Goal: Transaction & Acquisition: Purchase product/service

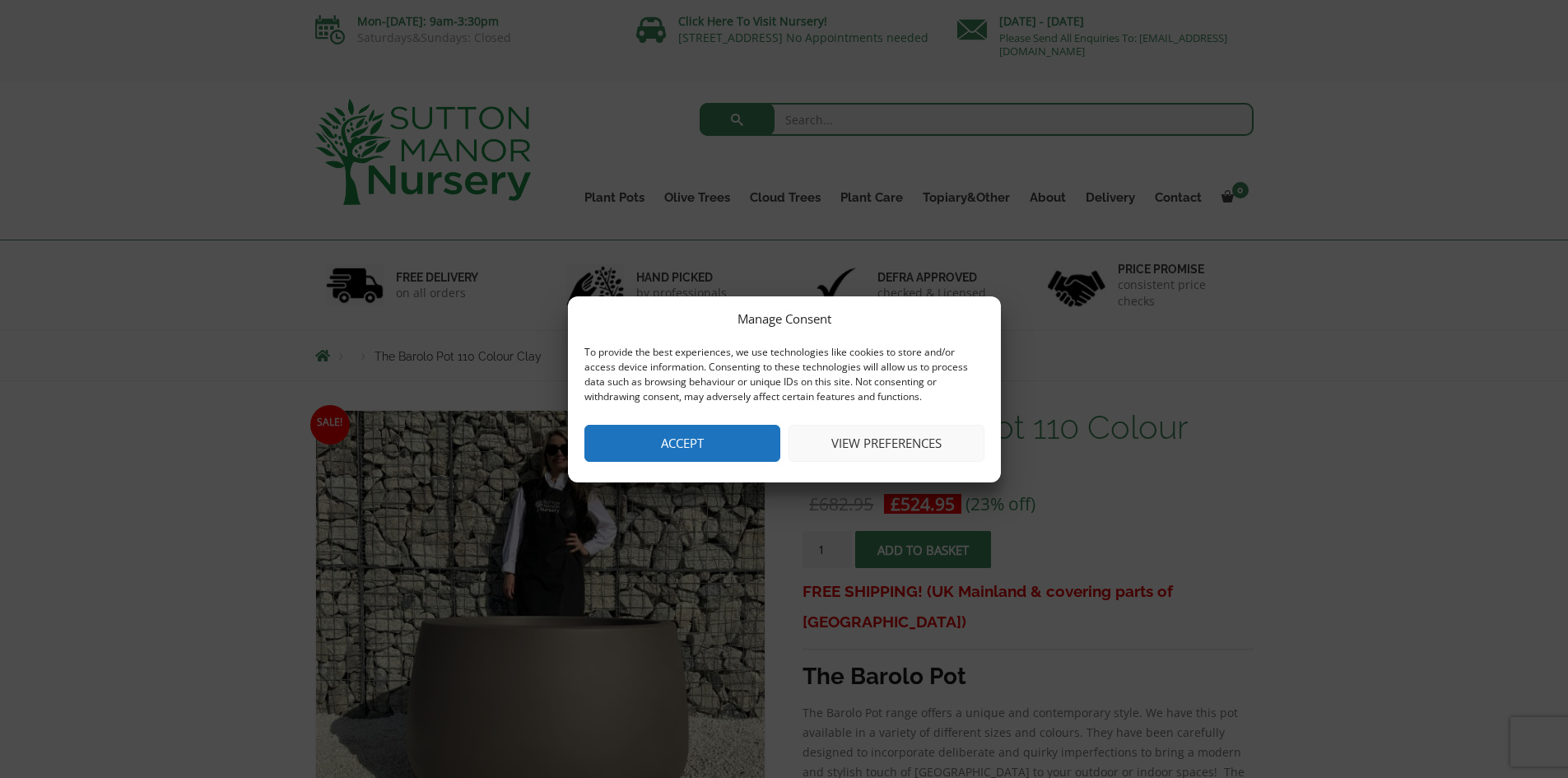
click at [861, 452] on button "View preferences" at bounding box center [886, 443] width 196 height 37
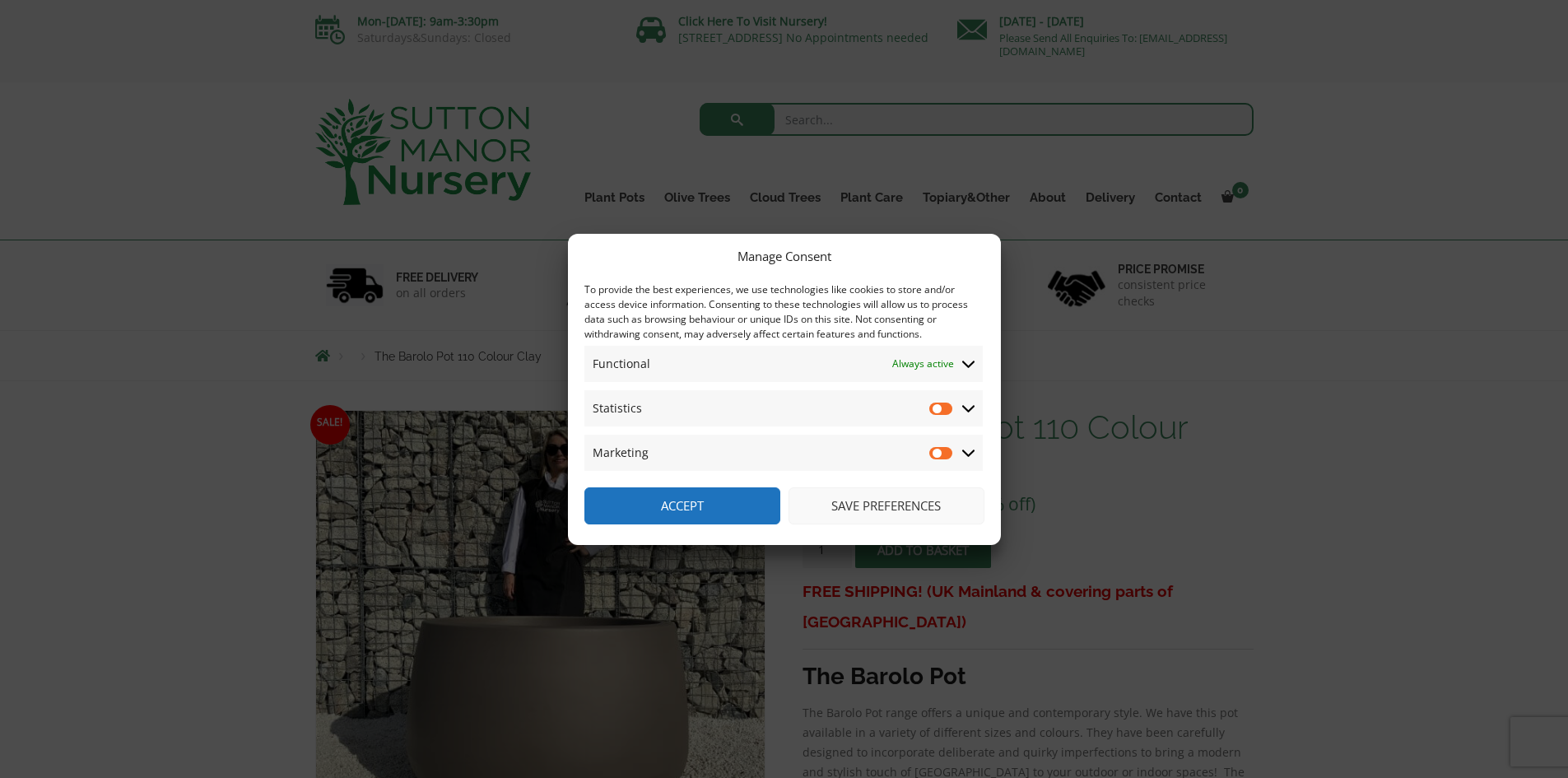
click at [862, 513] on button "Save preferences" at bounding box center [886, 506] width 196 height 37
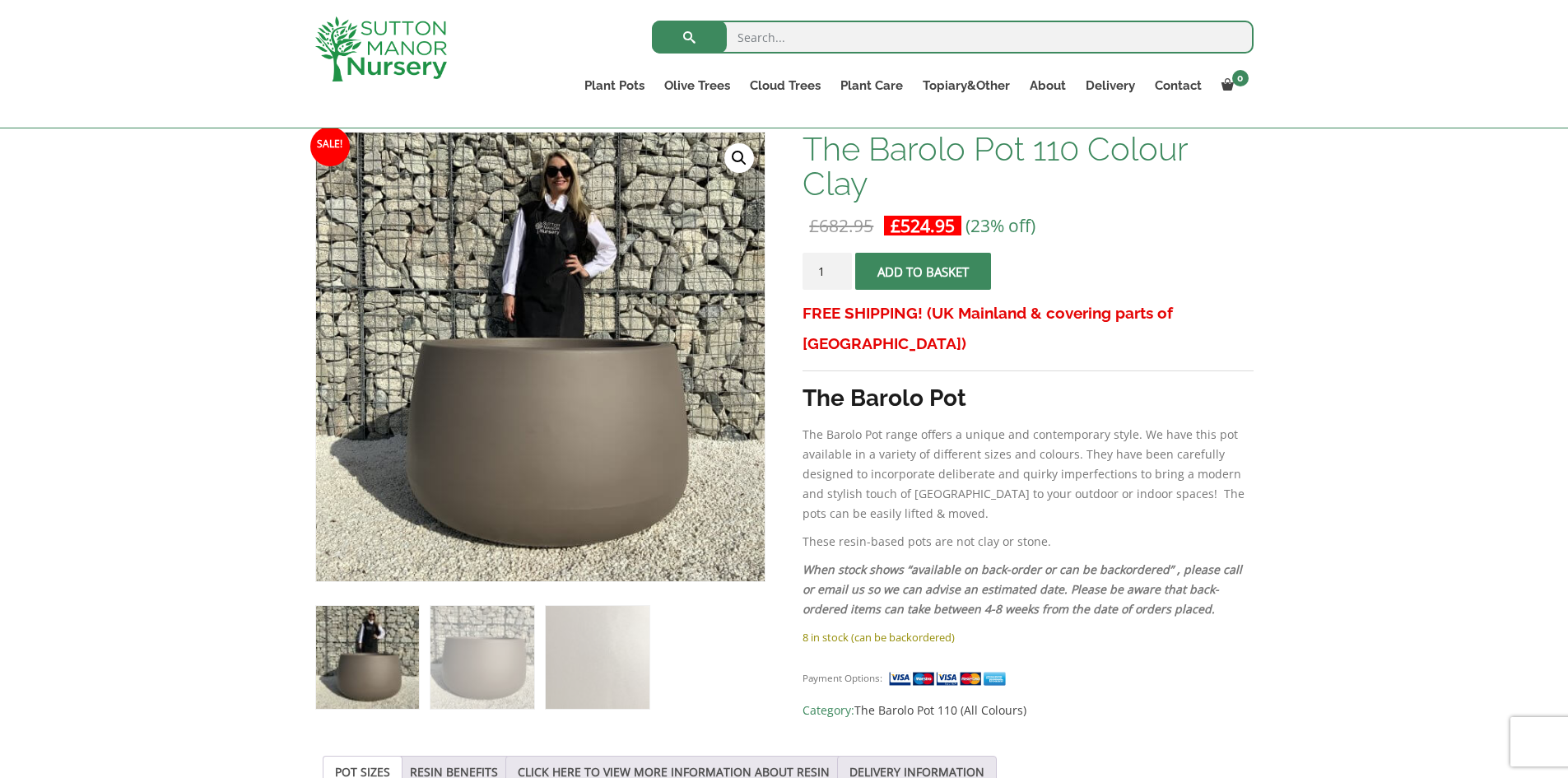
scroll to position [300, 0]
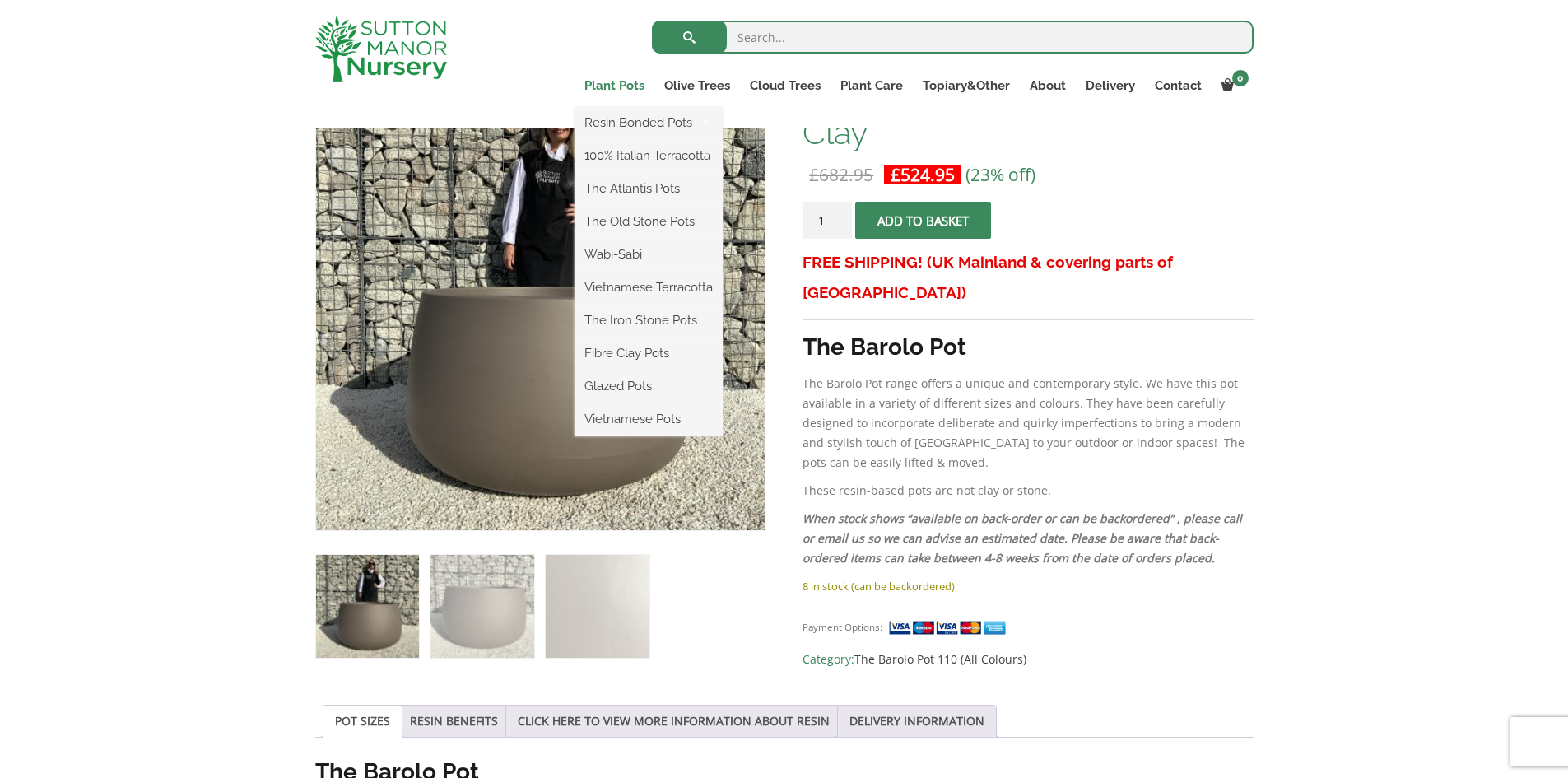
click at [628, 83] on link "Plant Pots" at bounding box center [615, 86] width 80 height 23
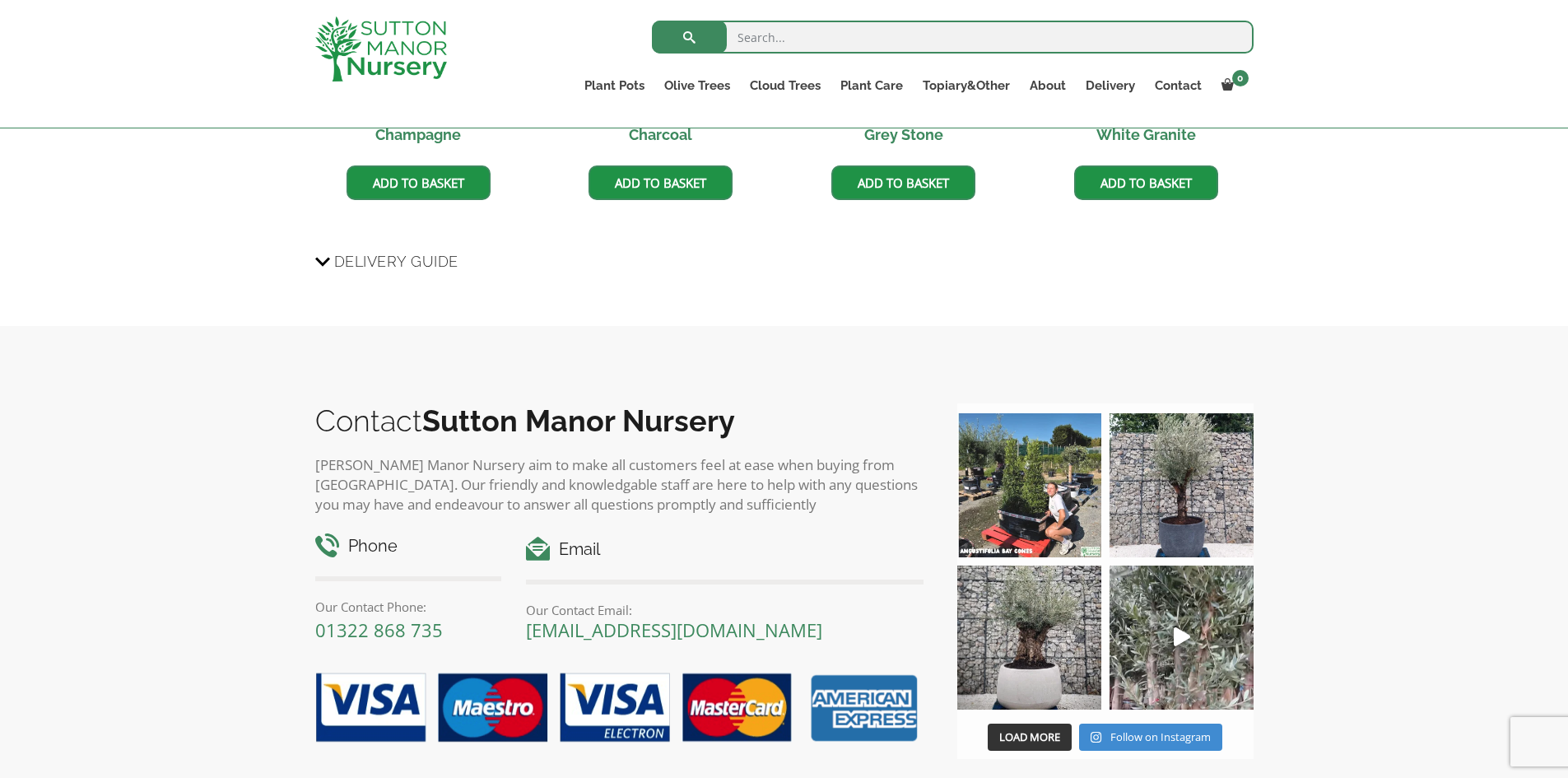
scroll to position [1782, 0]
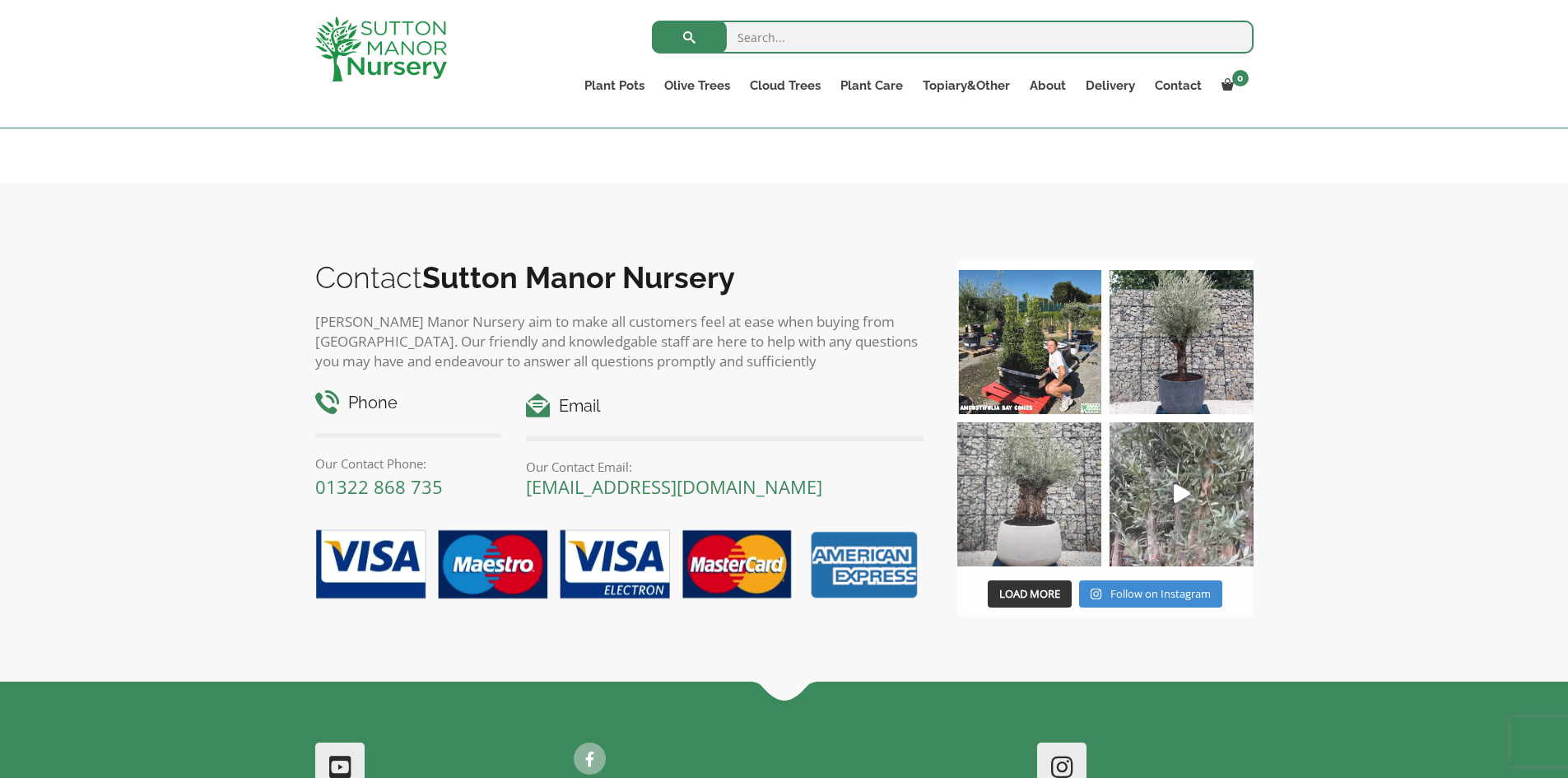
click at [1086, 503] on img at bounding box center [1029, 494] width 144 height 144
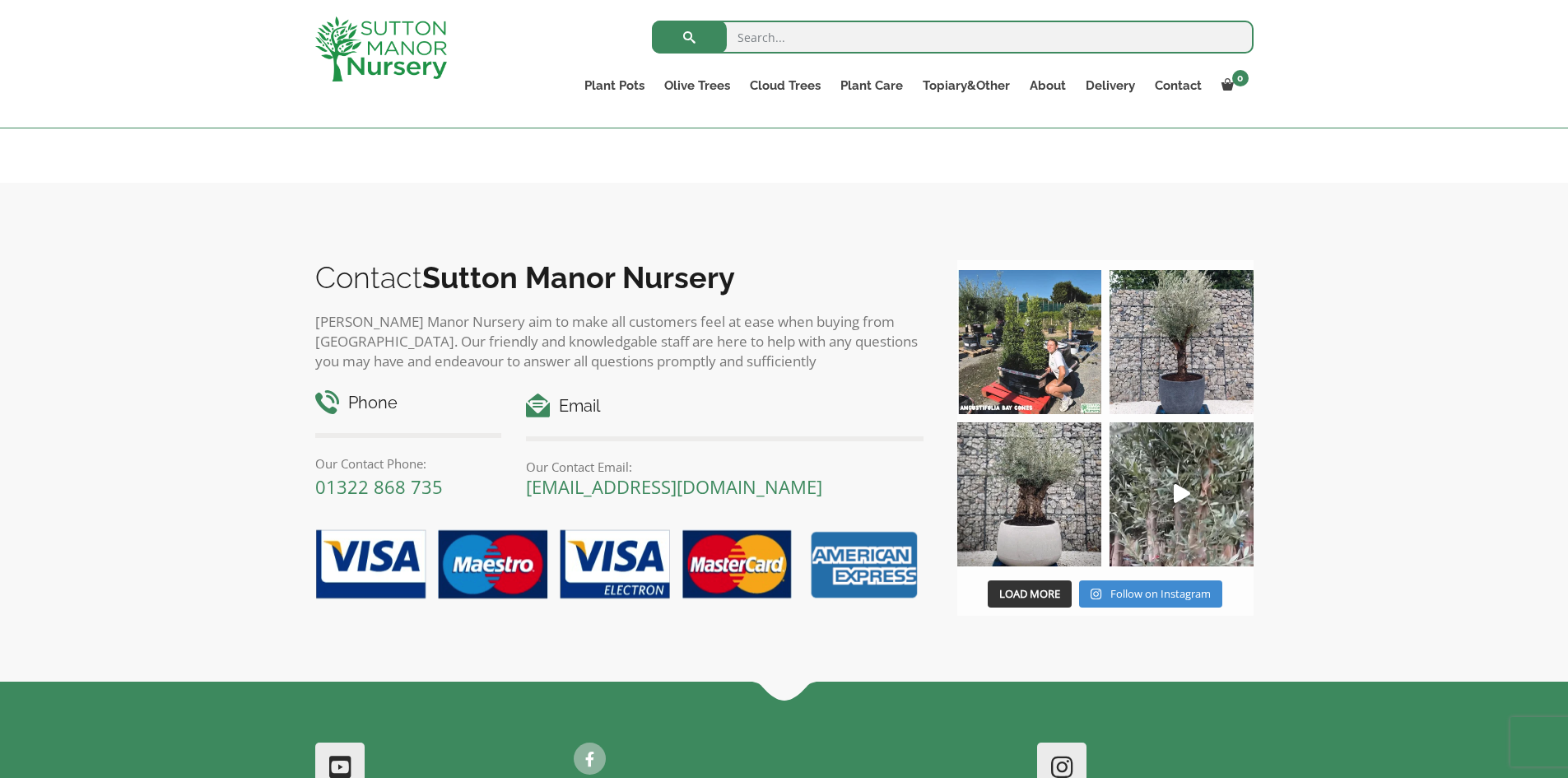
click at [829, 43] on input "search" at bounding box center [952, 37] width 602 height 33
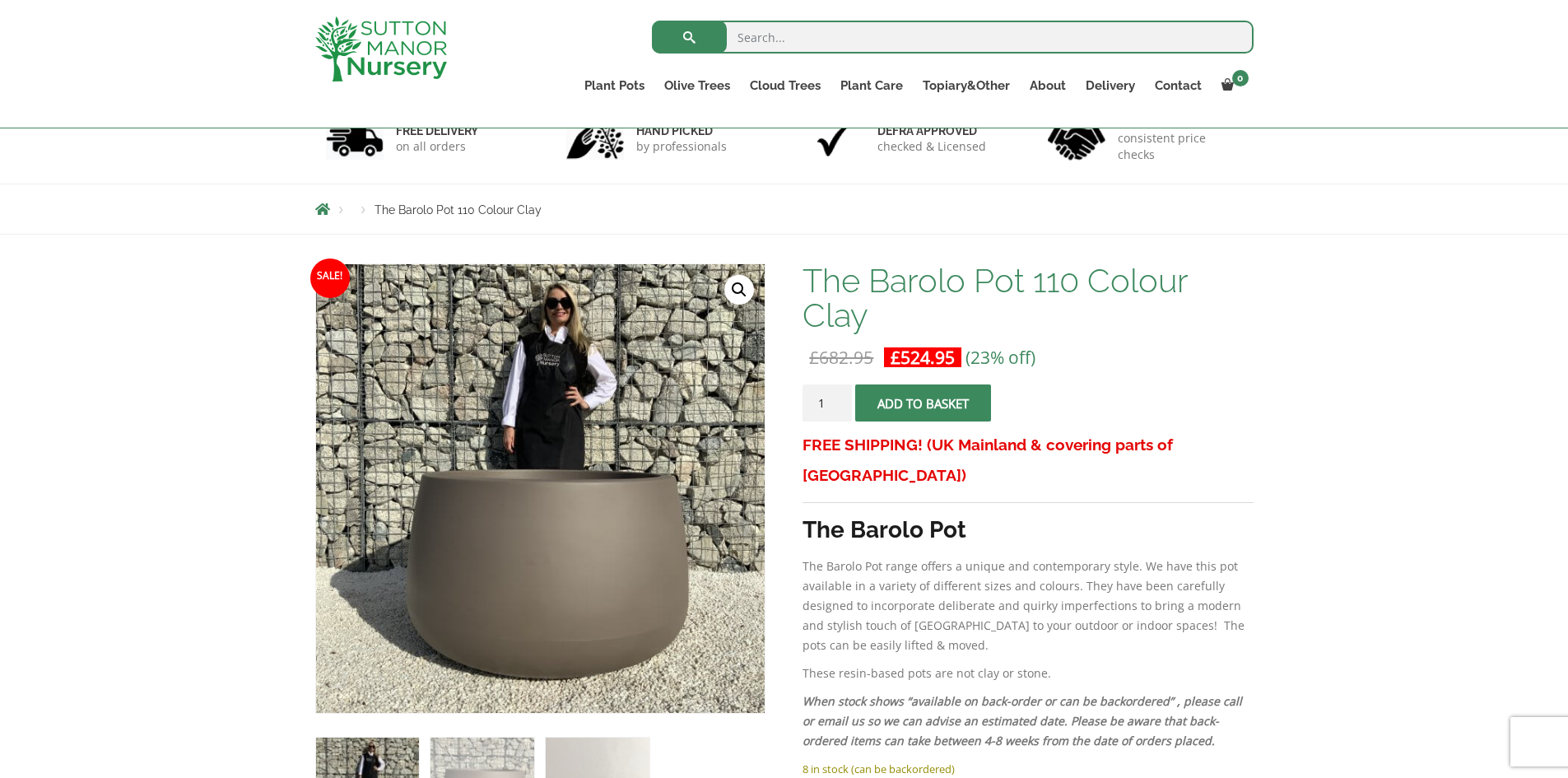
scroll to position [0, 0]
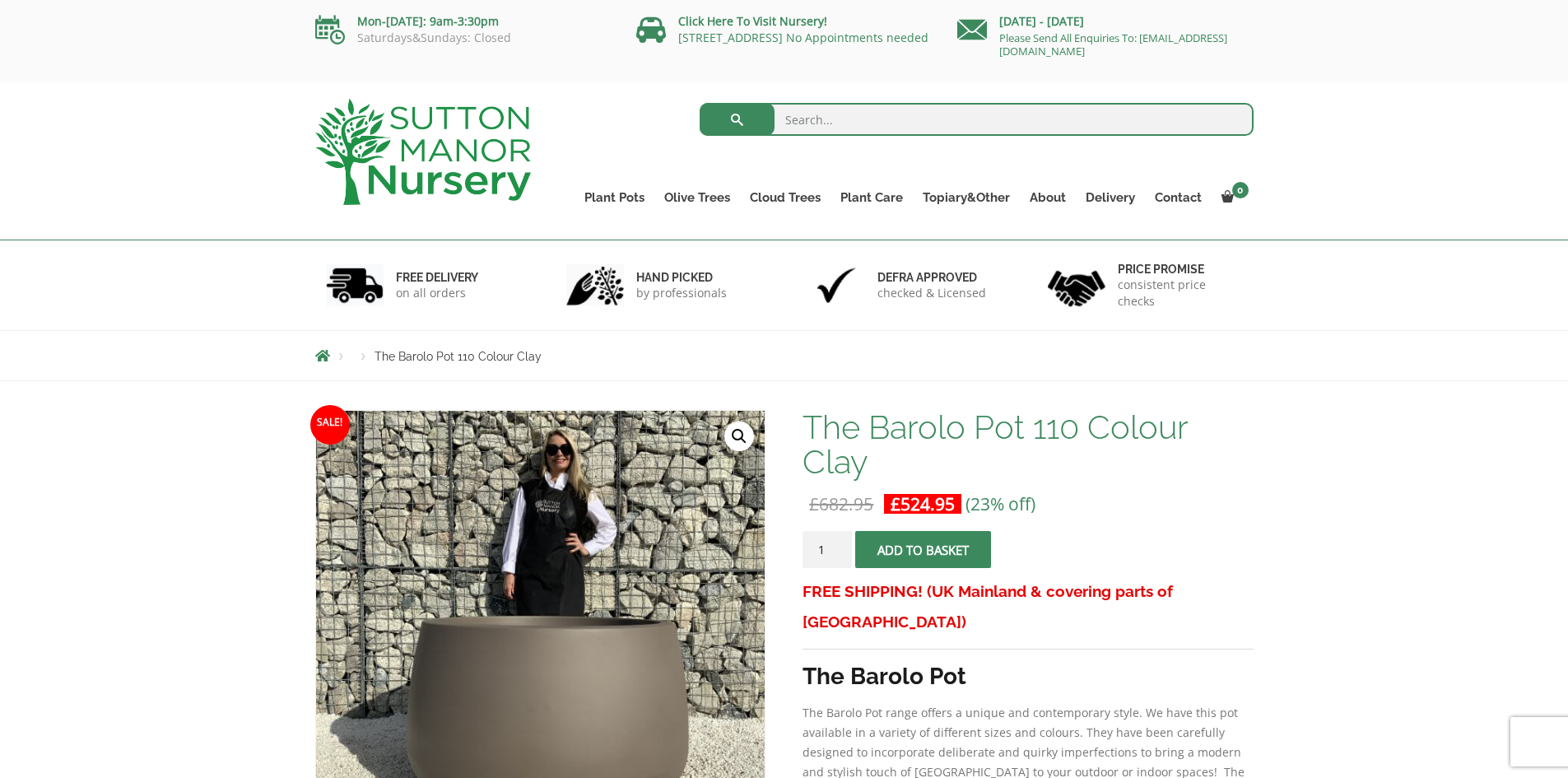
click at [891, 424] on h1 "The Barolo Pot 110 Colour Clay" at bounding box center [1028, 445] width 450 height 69
copy h1 "Barolo"
click at [788, 126] on input "search" at bounding box center [976, 119] width 554 height 33
paste input "Barolo"
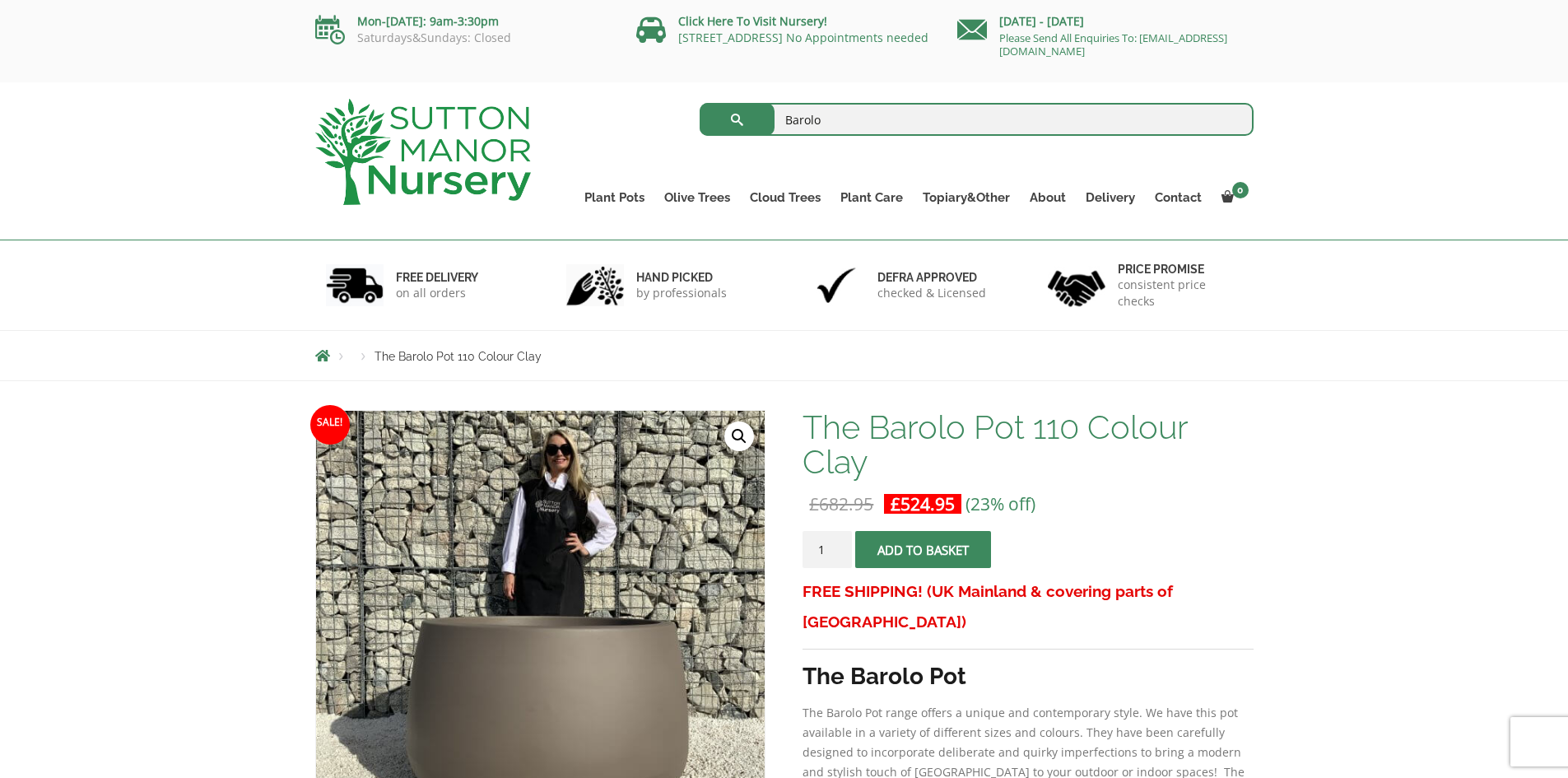
type input "Barolo"
click at [700, 103] on button "submit" at bounding box center [737, 119] width 75 height 33
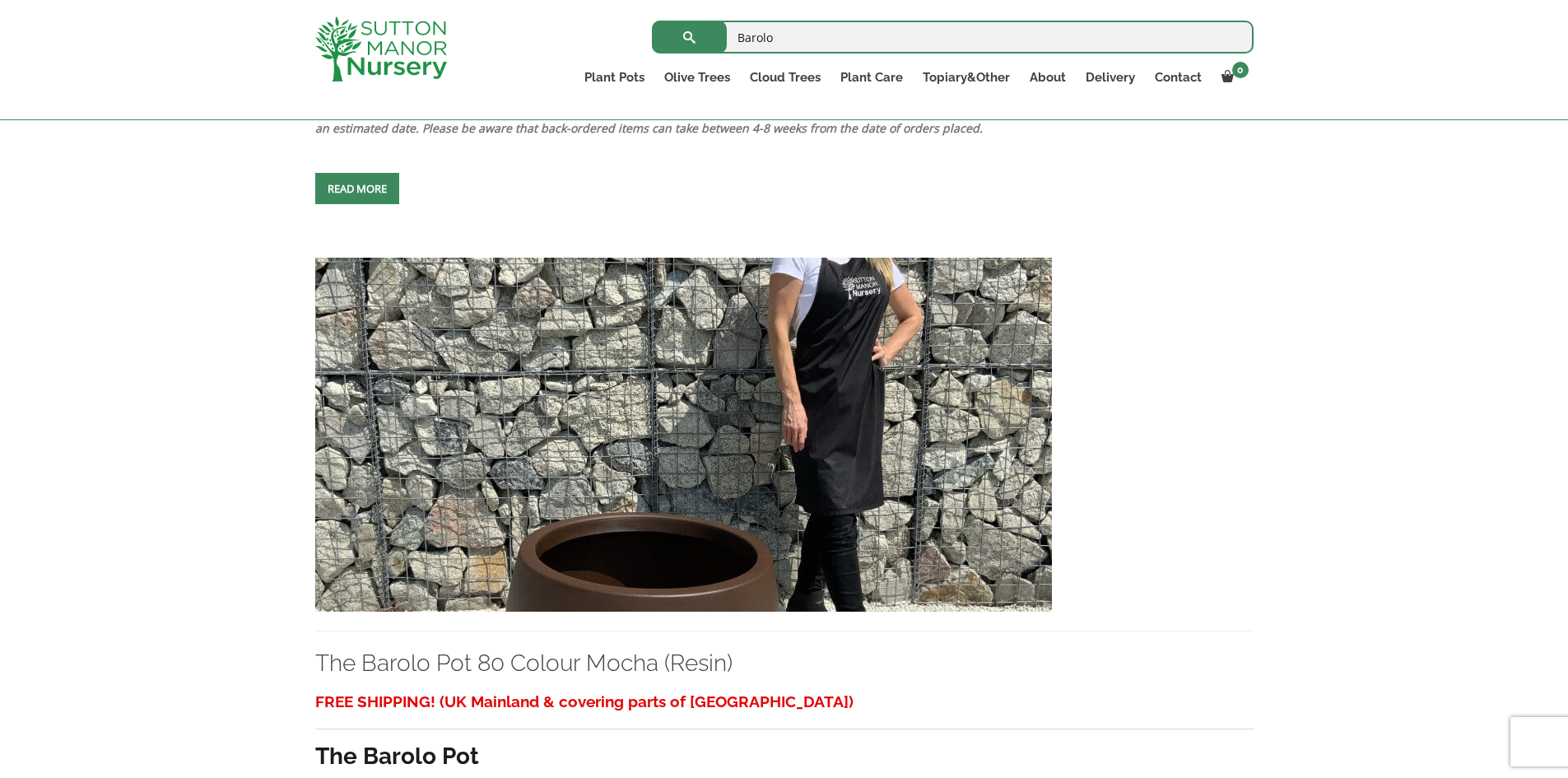
scroll to position [1153, 0]
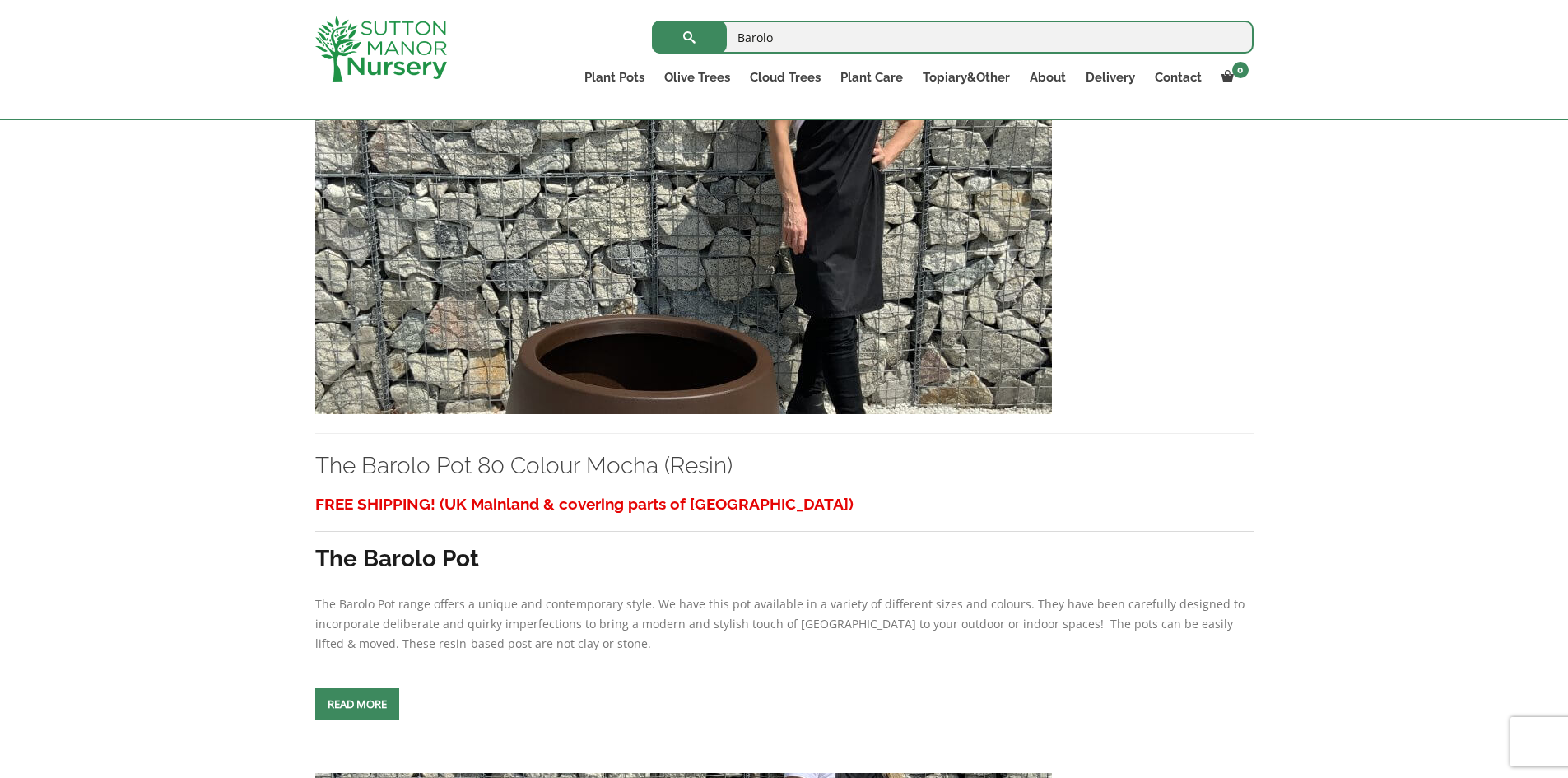
click at [829, 339] on img at bounding box center [683, 237] width 737 height 354
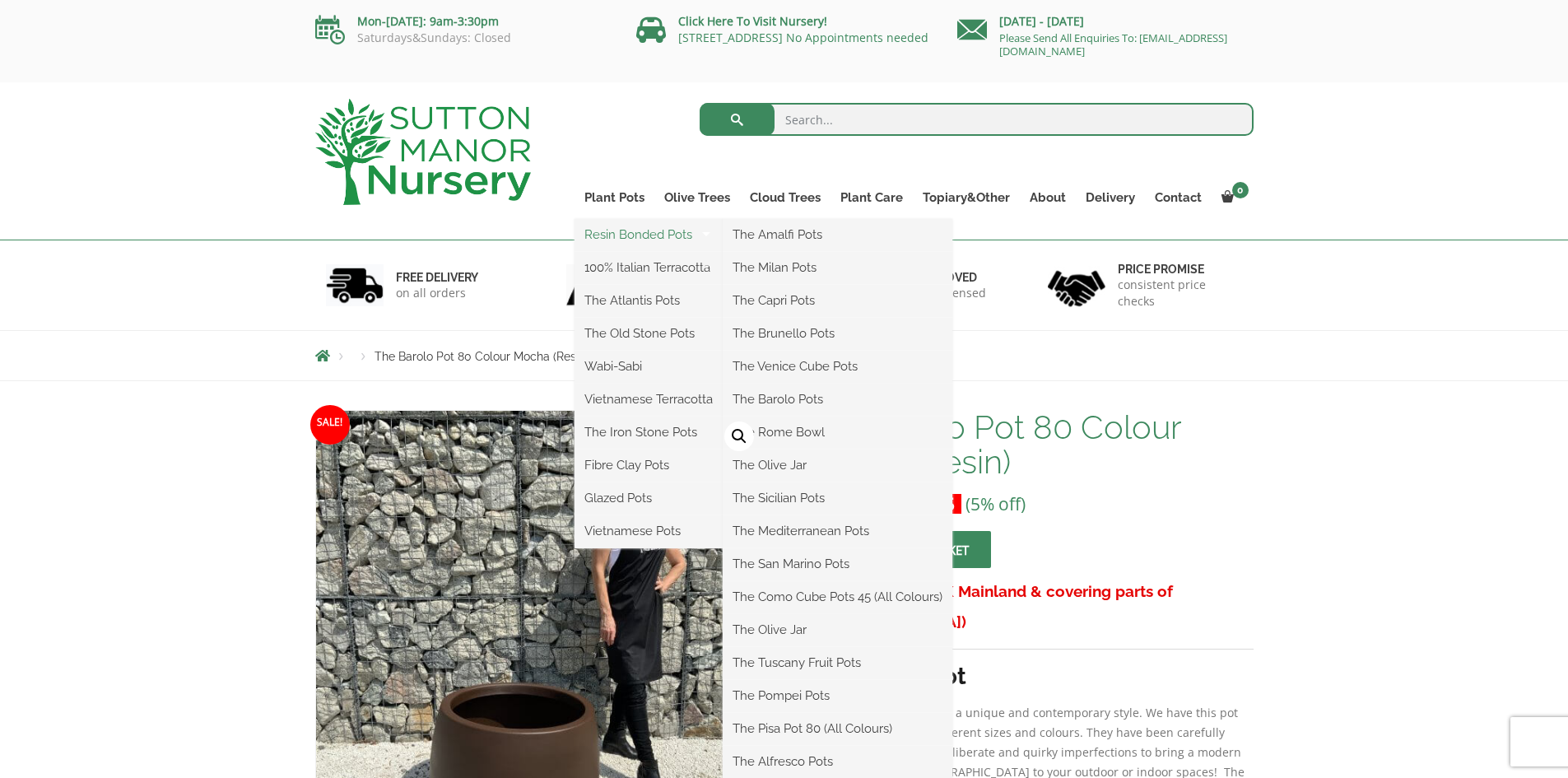
click at [648, 226] on link "Resin Bonded Pots" at bounding box center [648, 235] width 148 height 25
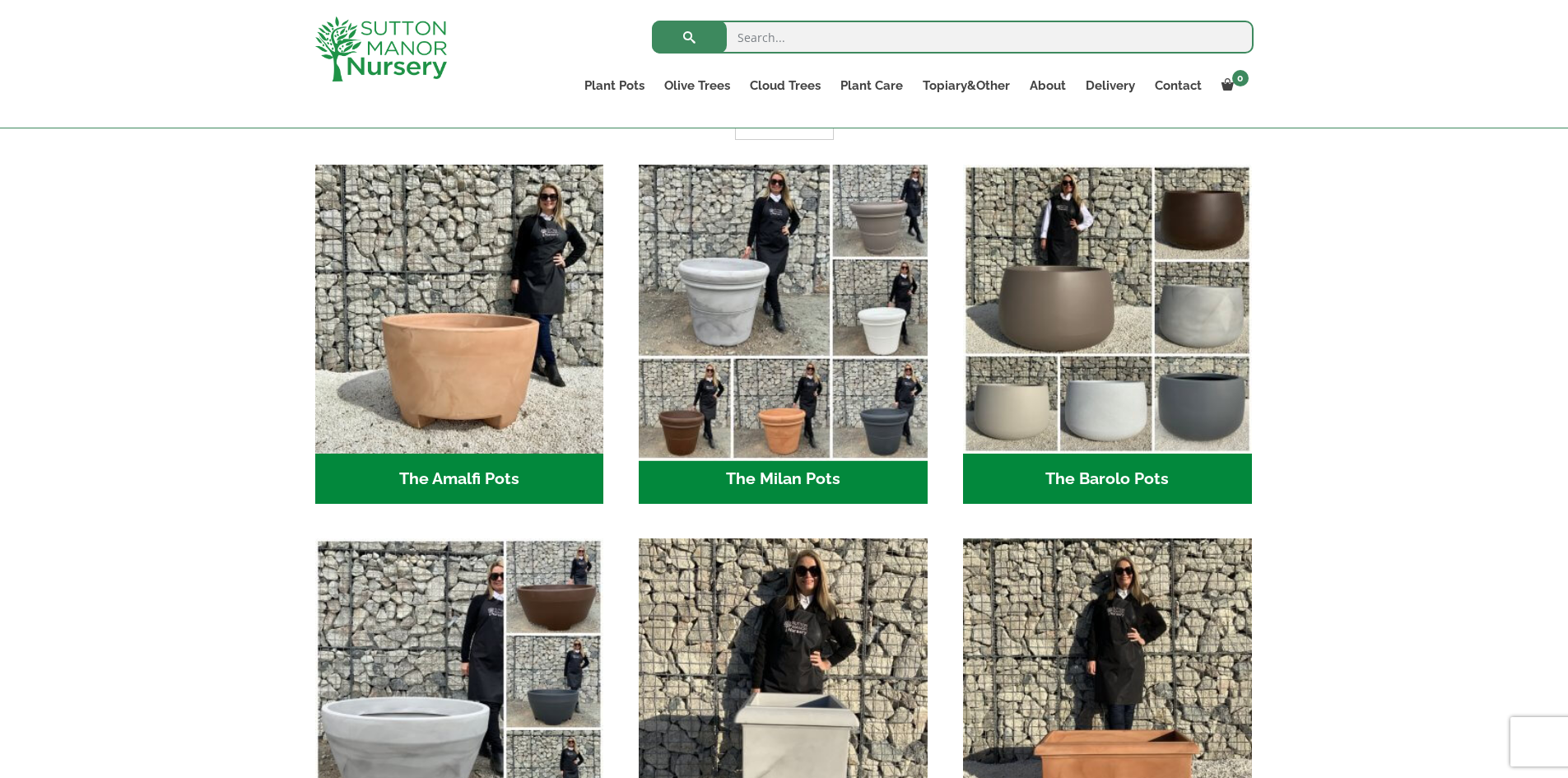
scroll to position [411, 0]
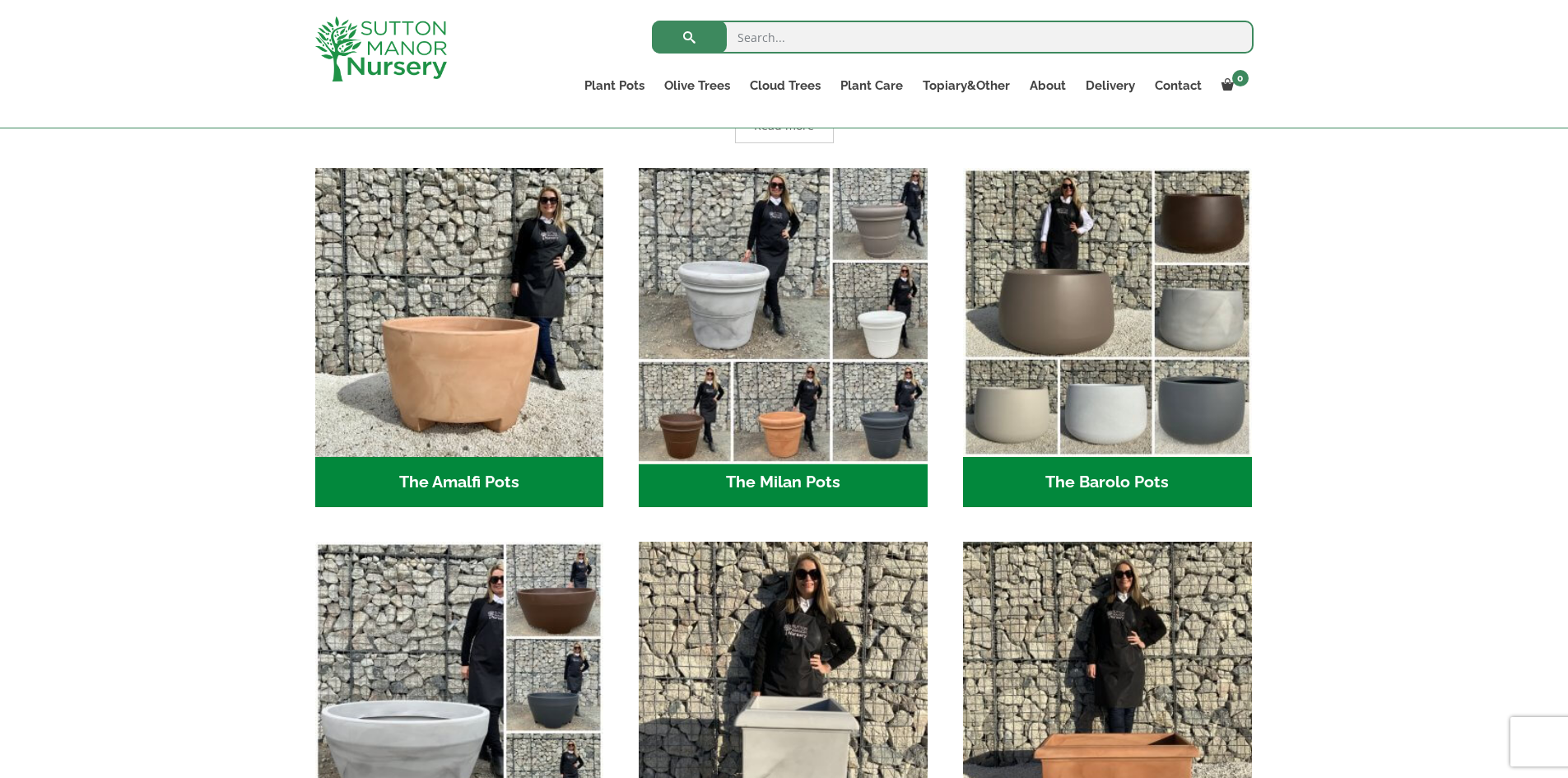
click at [777, 298] on img "Visit product category The Milan Pots" at bounding box center [784, 311] width 303 height 303
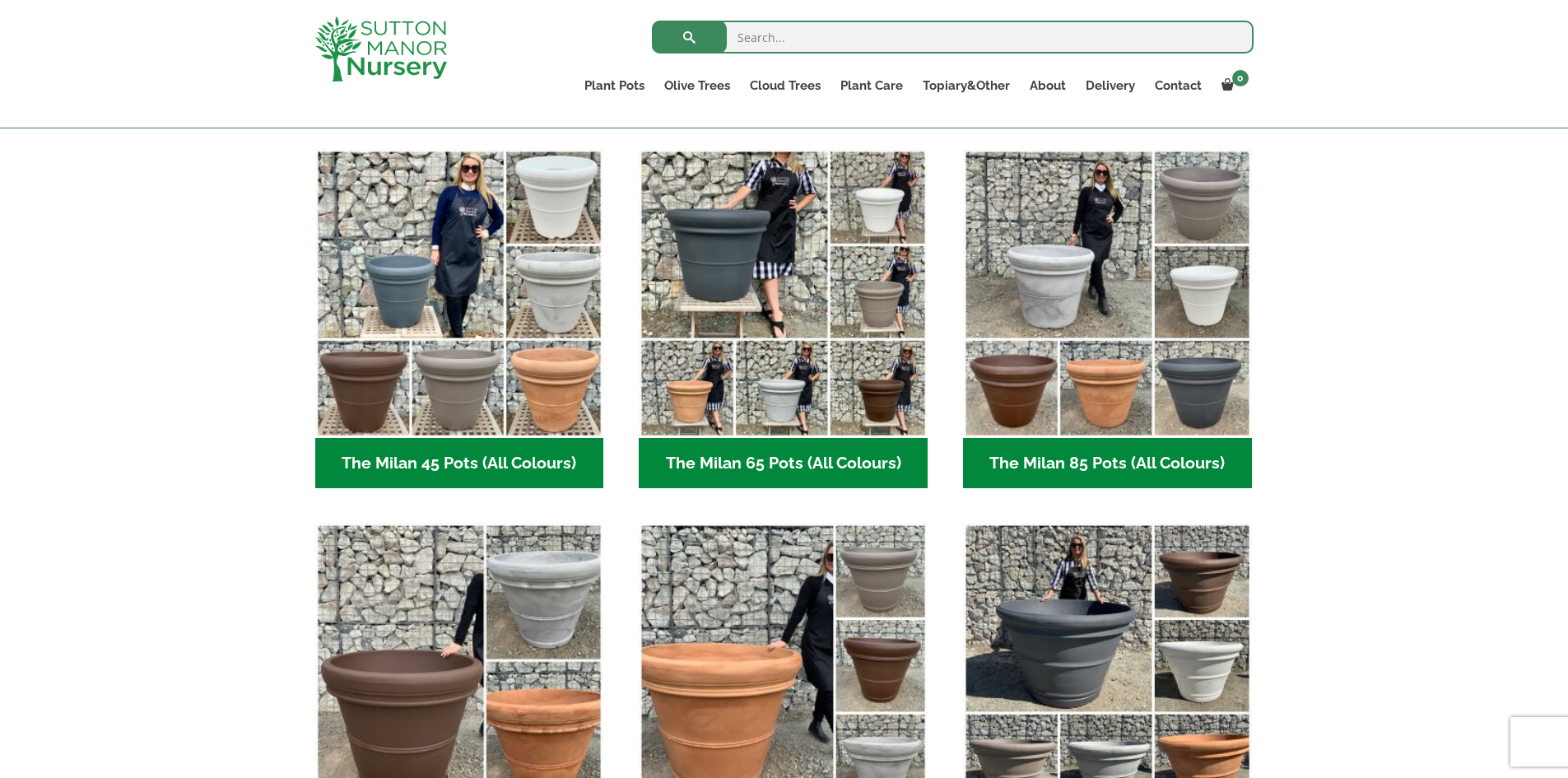
scroll to position [824, 0]
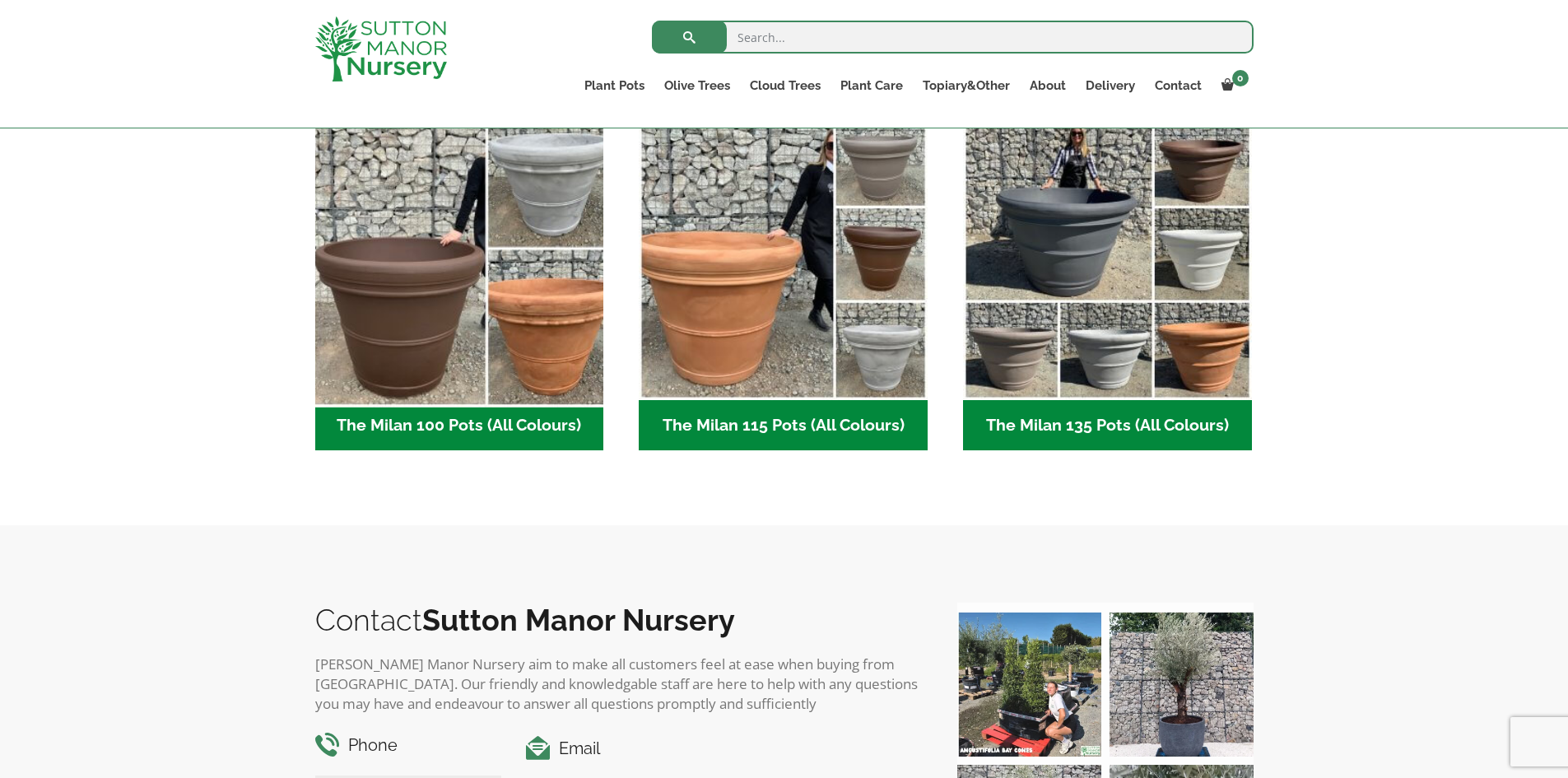
click at [417, 353] on img "Visit product category The Milan 100 Pots (All Colours)" at bounding box center [459, 256] width 303 height 303
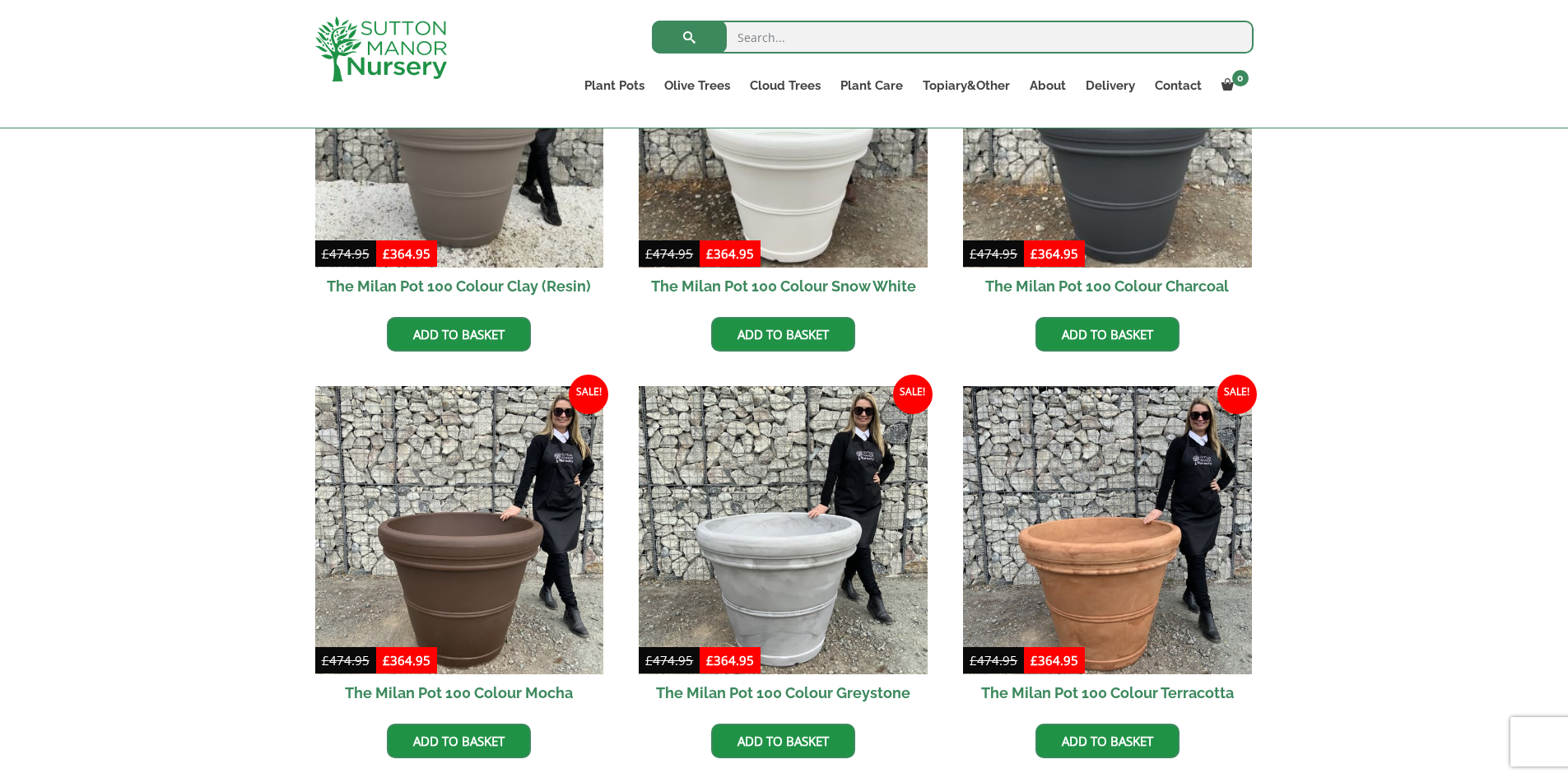
scroll to position [741, 0]
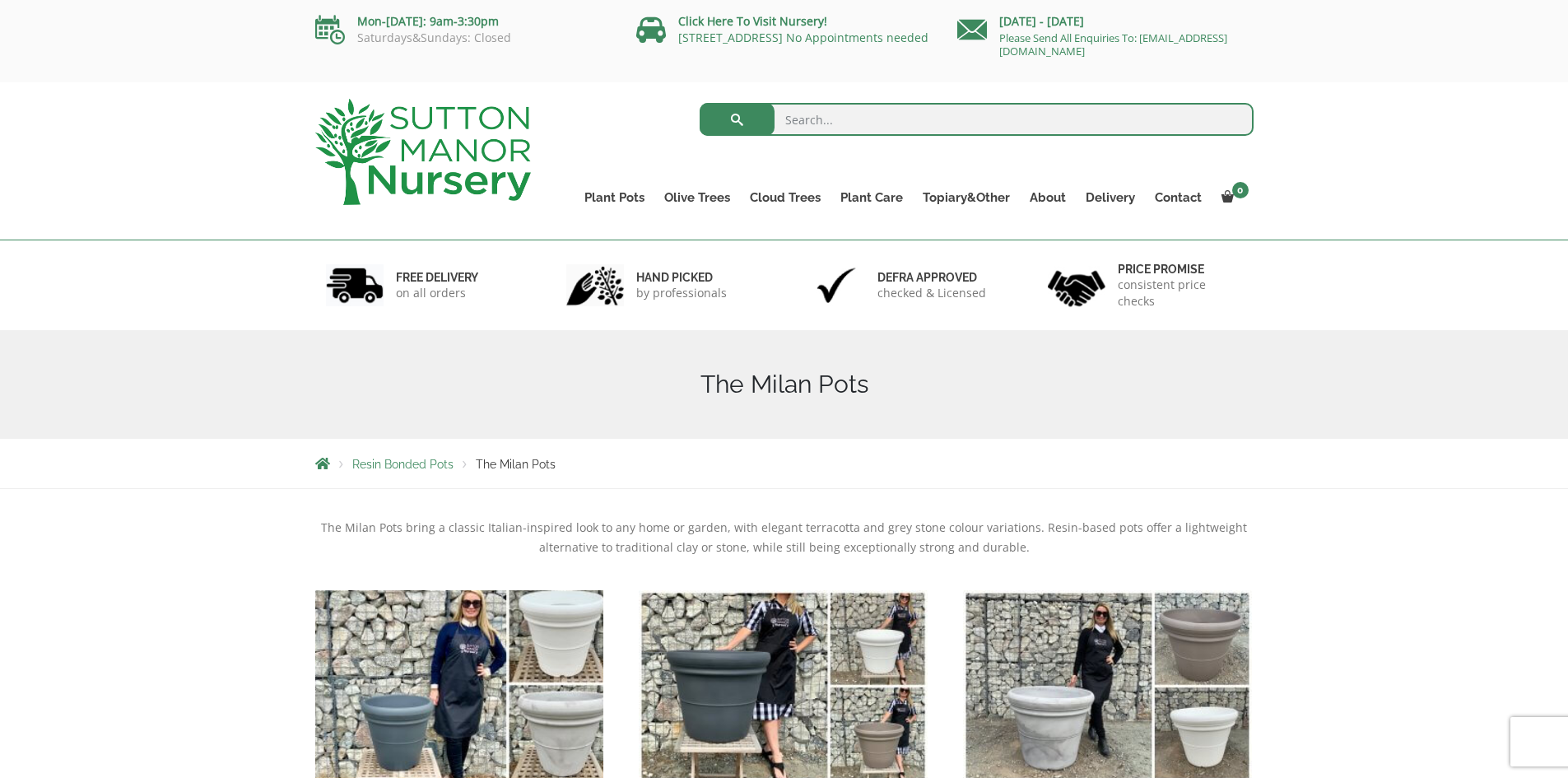
click at [431, 624] on img "Visit product category The Milan 45 Pots (All Colours)" at bounding box center [459, 734] width 303 height 303
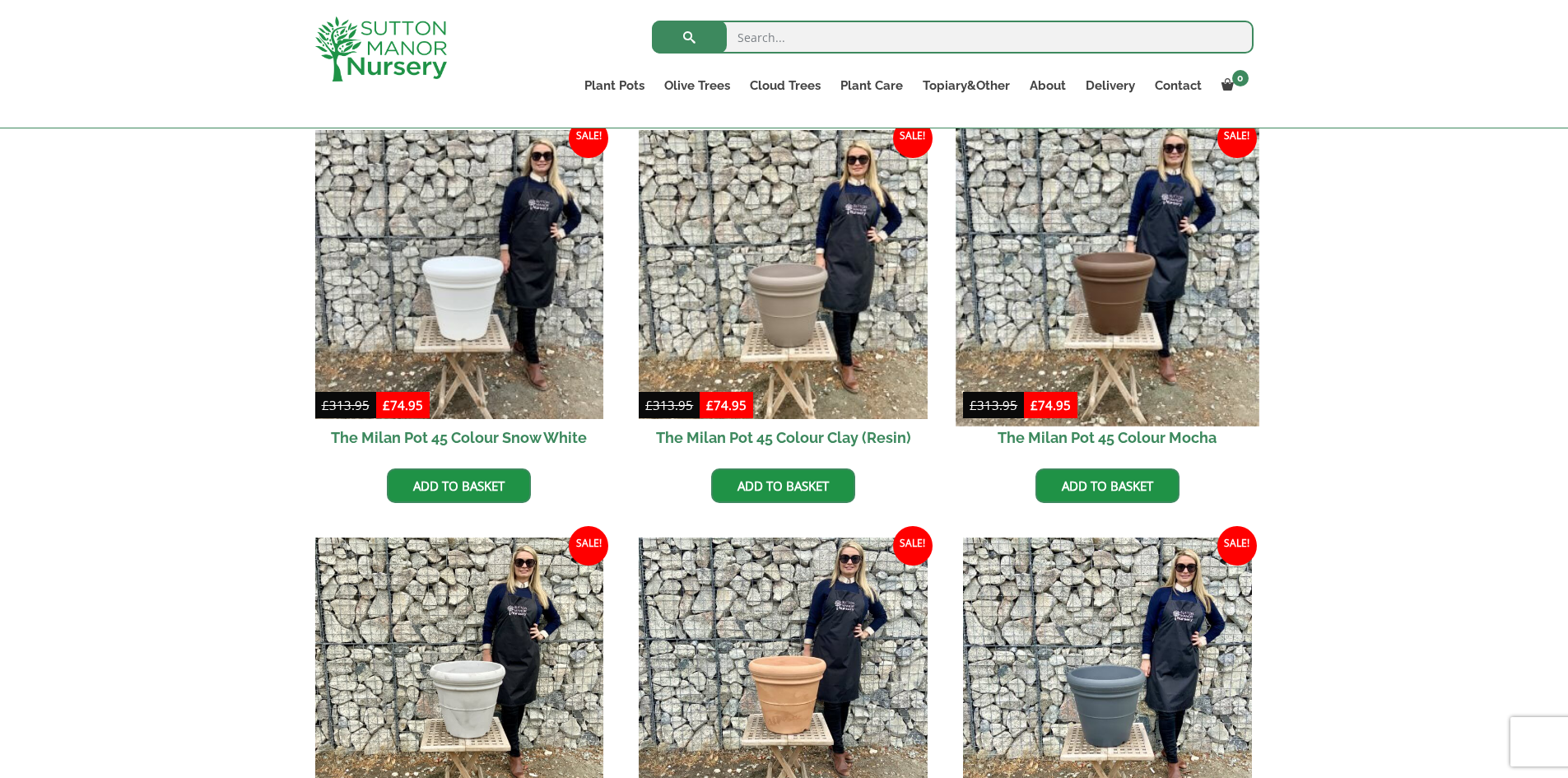
scroll to position [411, 0]
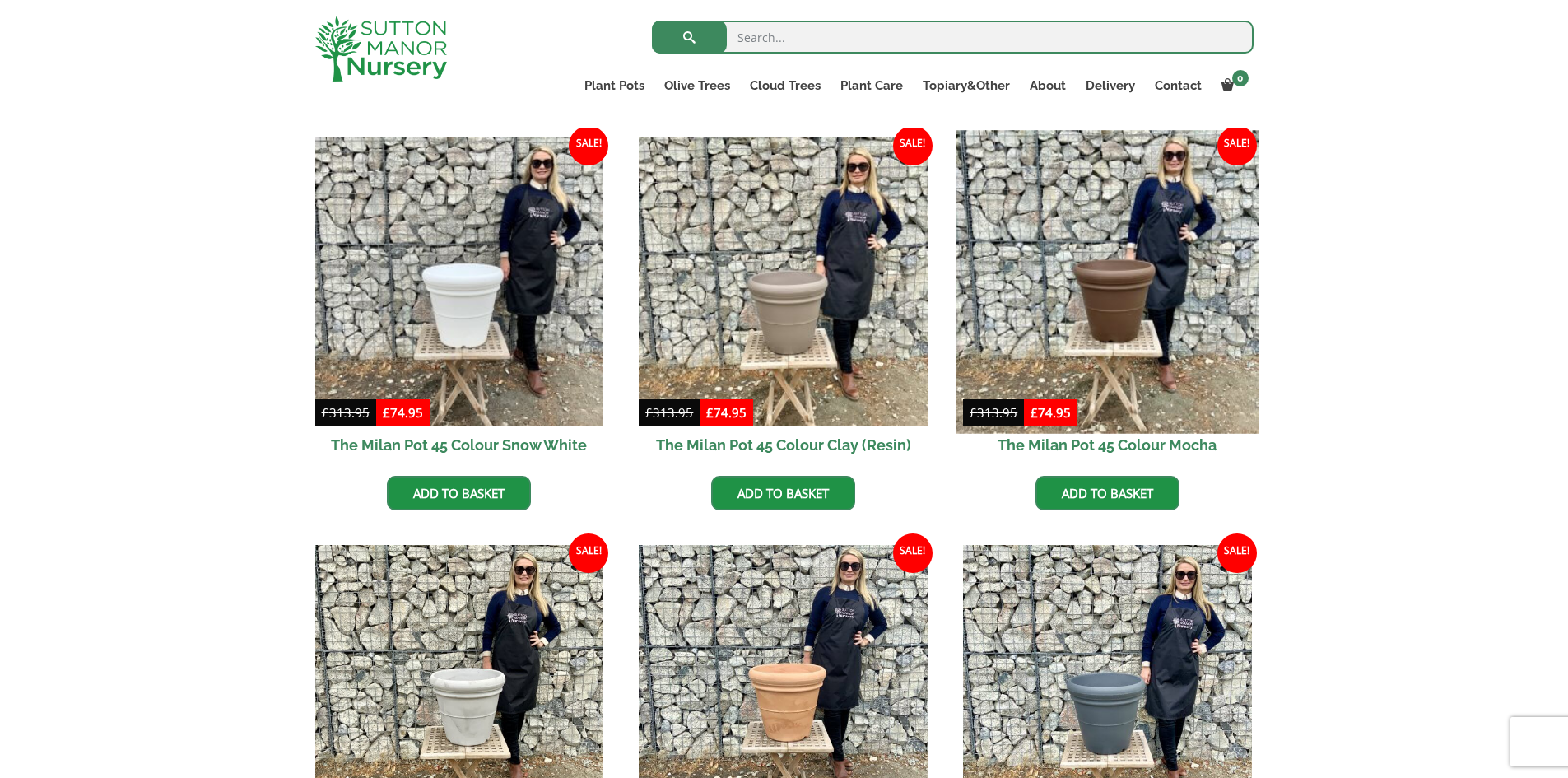
click at [1087, 360] on img at bounding box center [1107, 281] width 303 height 303
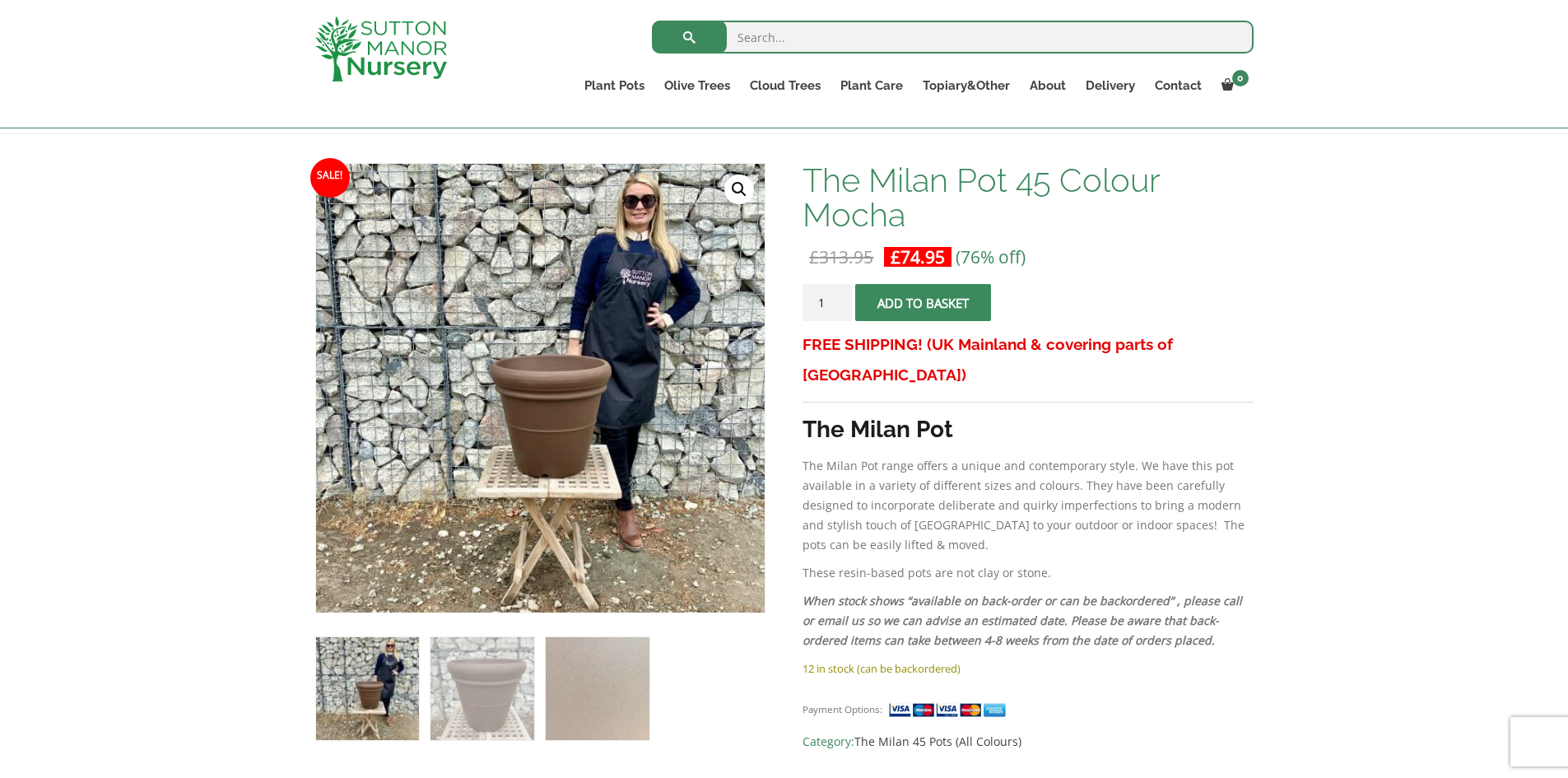
scroll to position [247, 0]
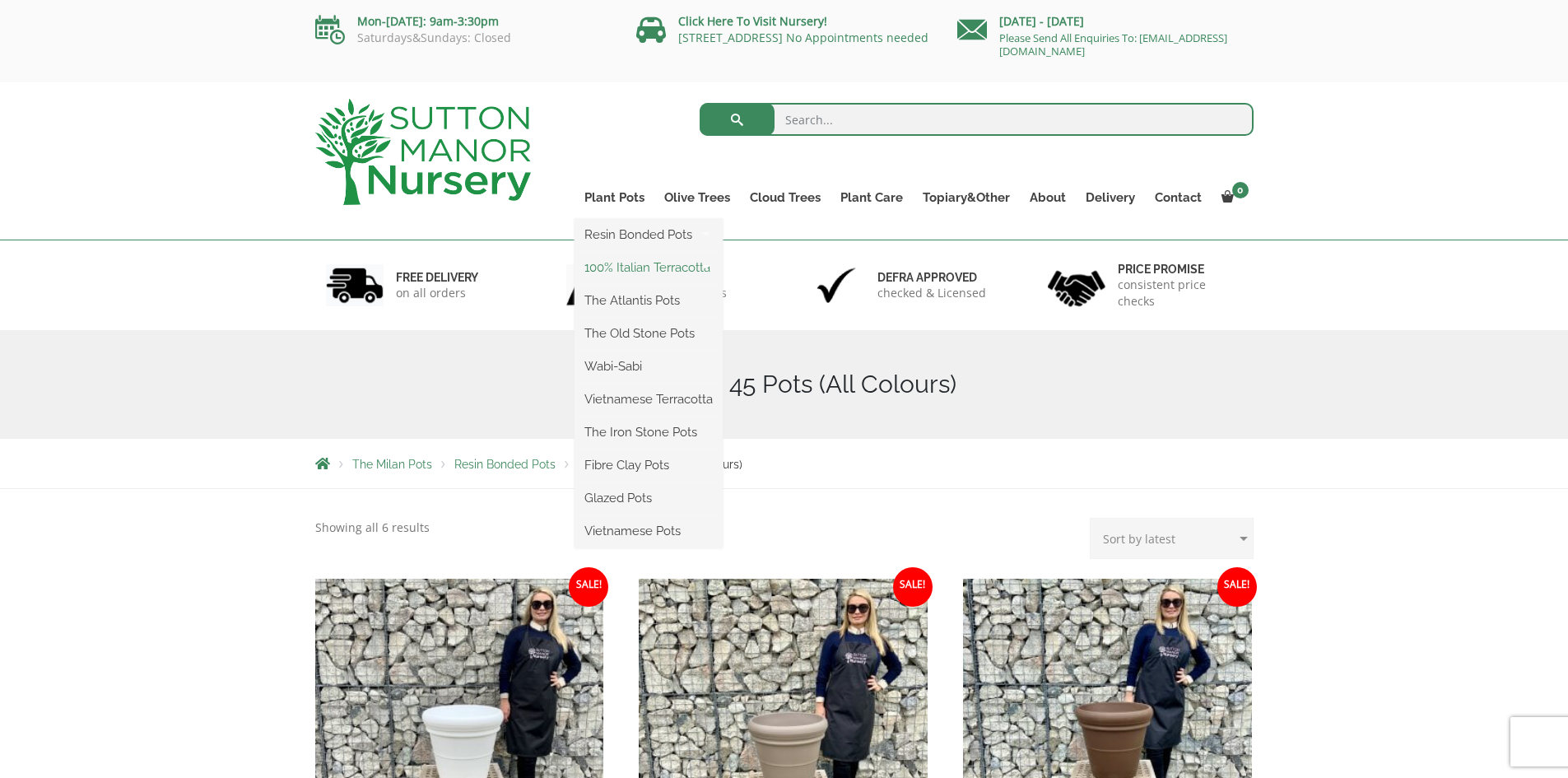
click at [638, 270] on link "100% Italian Terracotta" at bounding box center [648, 267] width 148 height 25
click at [643, 245] on link "Resin Bonded Pots" at bounding box center [648, 235] width 148 height 25
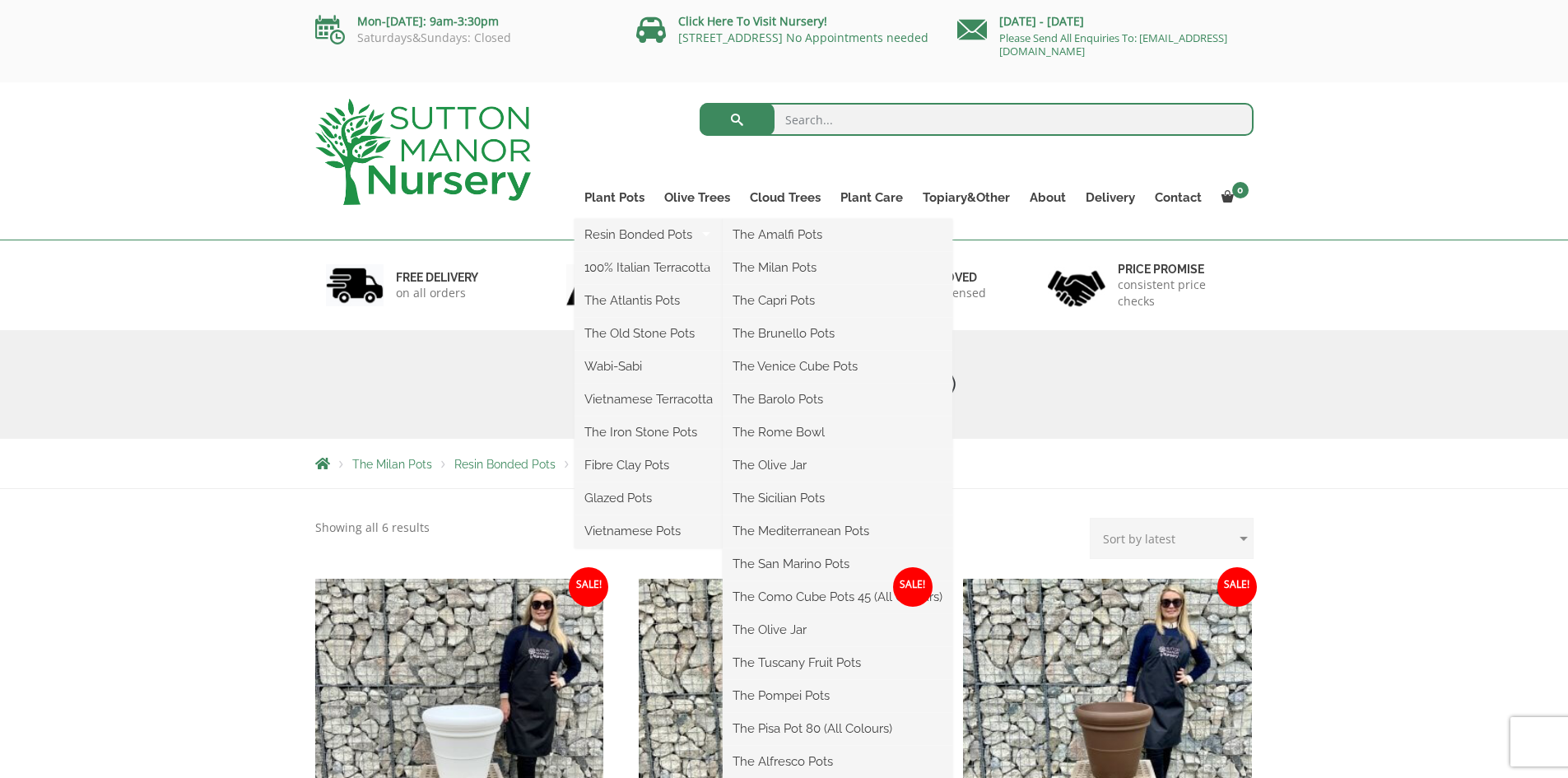
click at [626, 219] on ul "Resin Bonded Pots The Amalfi Pots The Milan Pots The Capri Pots The Brunello Po…" at bounding box center [648, 383] width 148 height 329
click at [629, 236] on link "Resin Bonded Pots" at bounding box center [648, 235] width 148 height 25
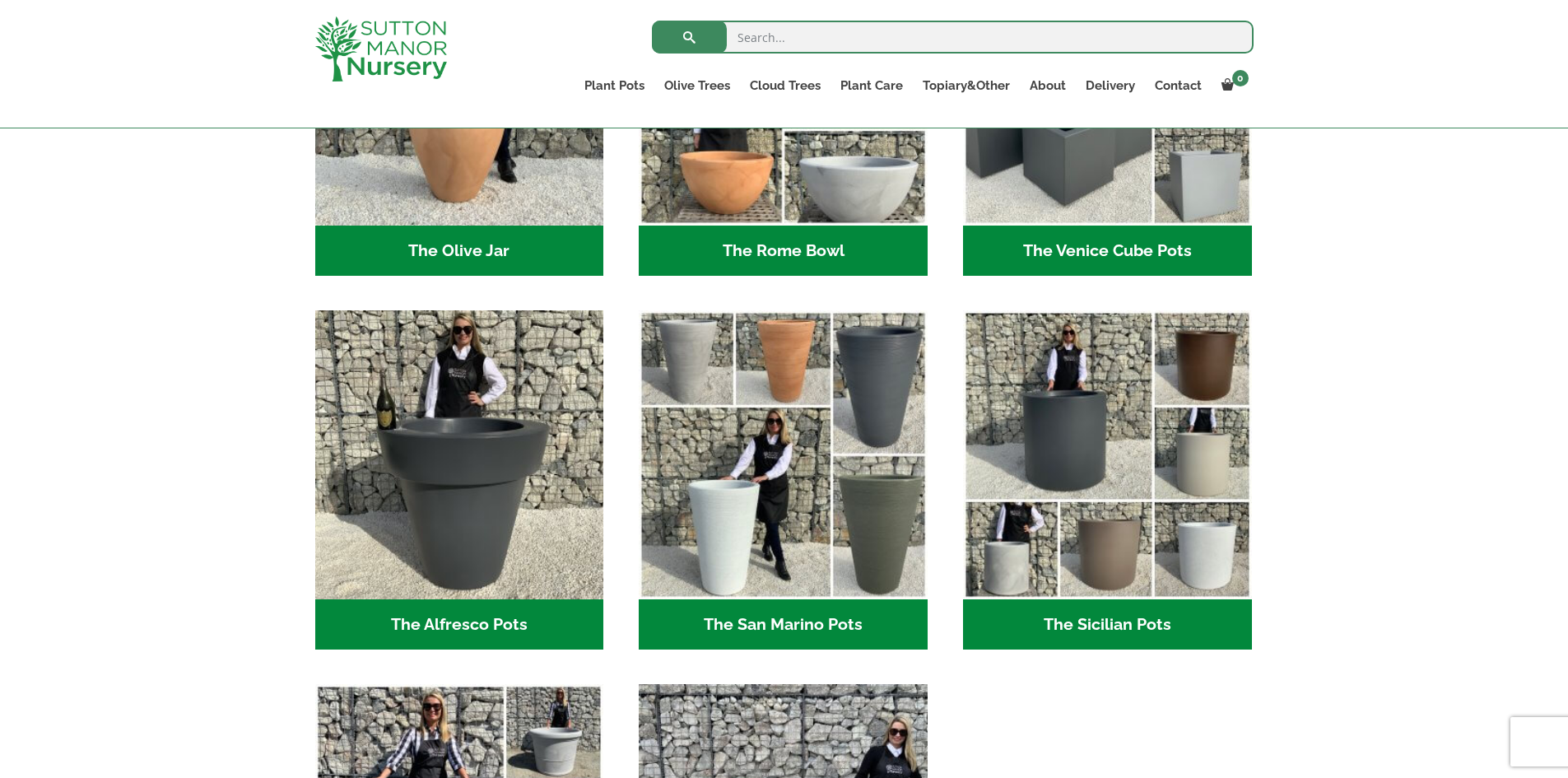
scroll to position [1894, 0]
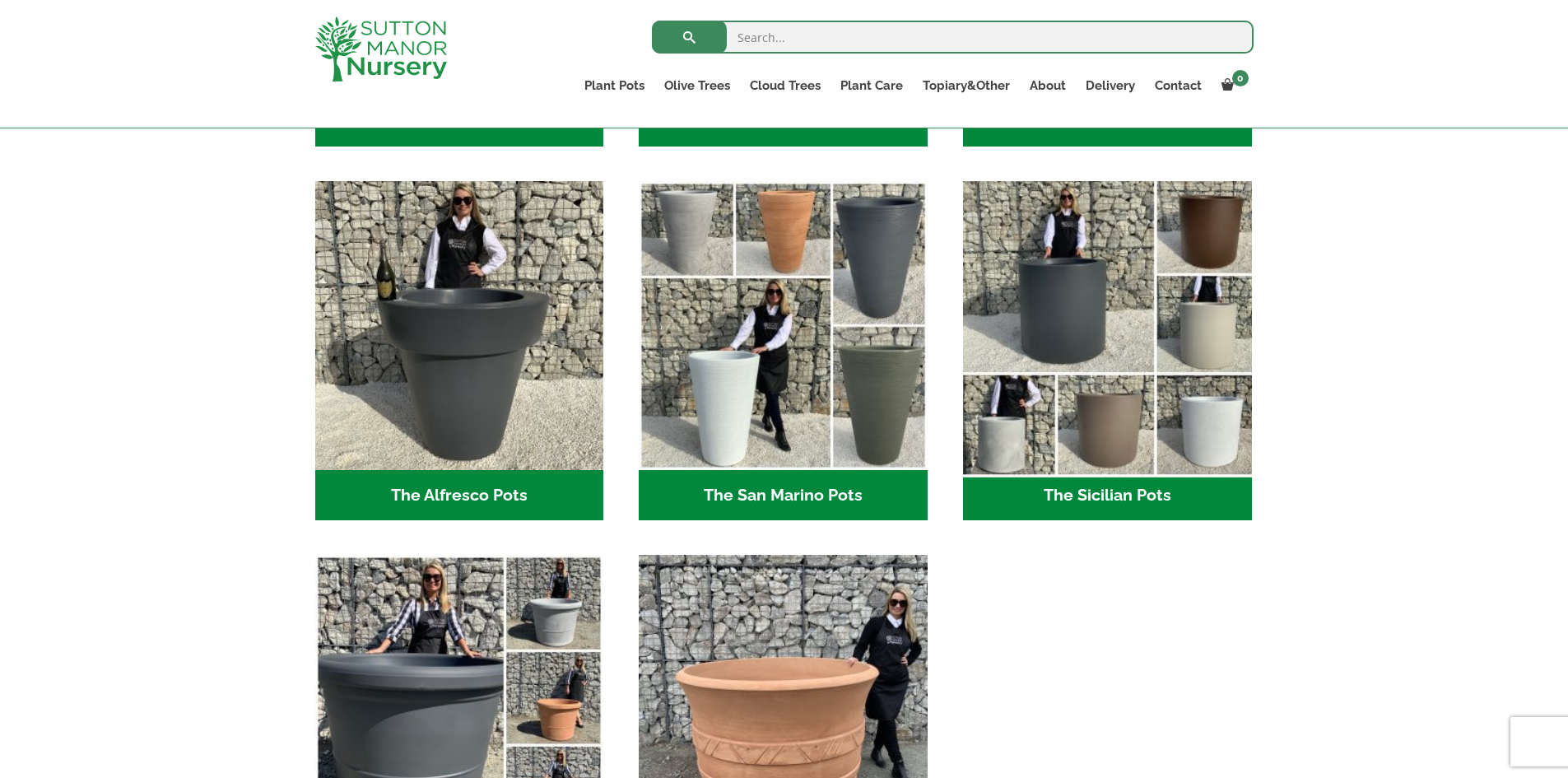
click at [1087, 327] on img "Visit product category The Sicilian Pots" at bounding box center [1107, 326] width 303 height 303
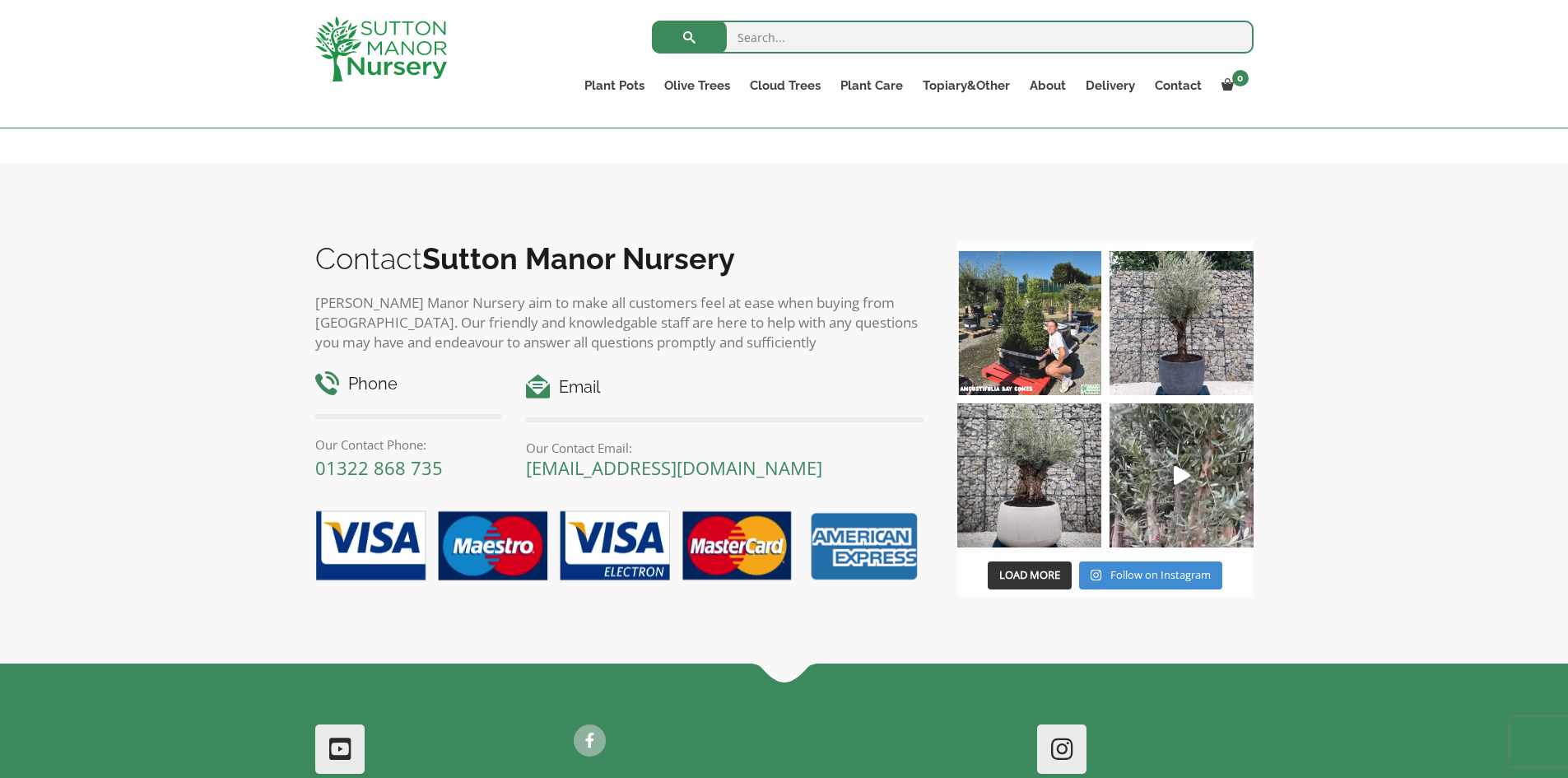
scroll to position [247, 0]
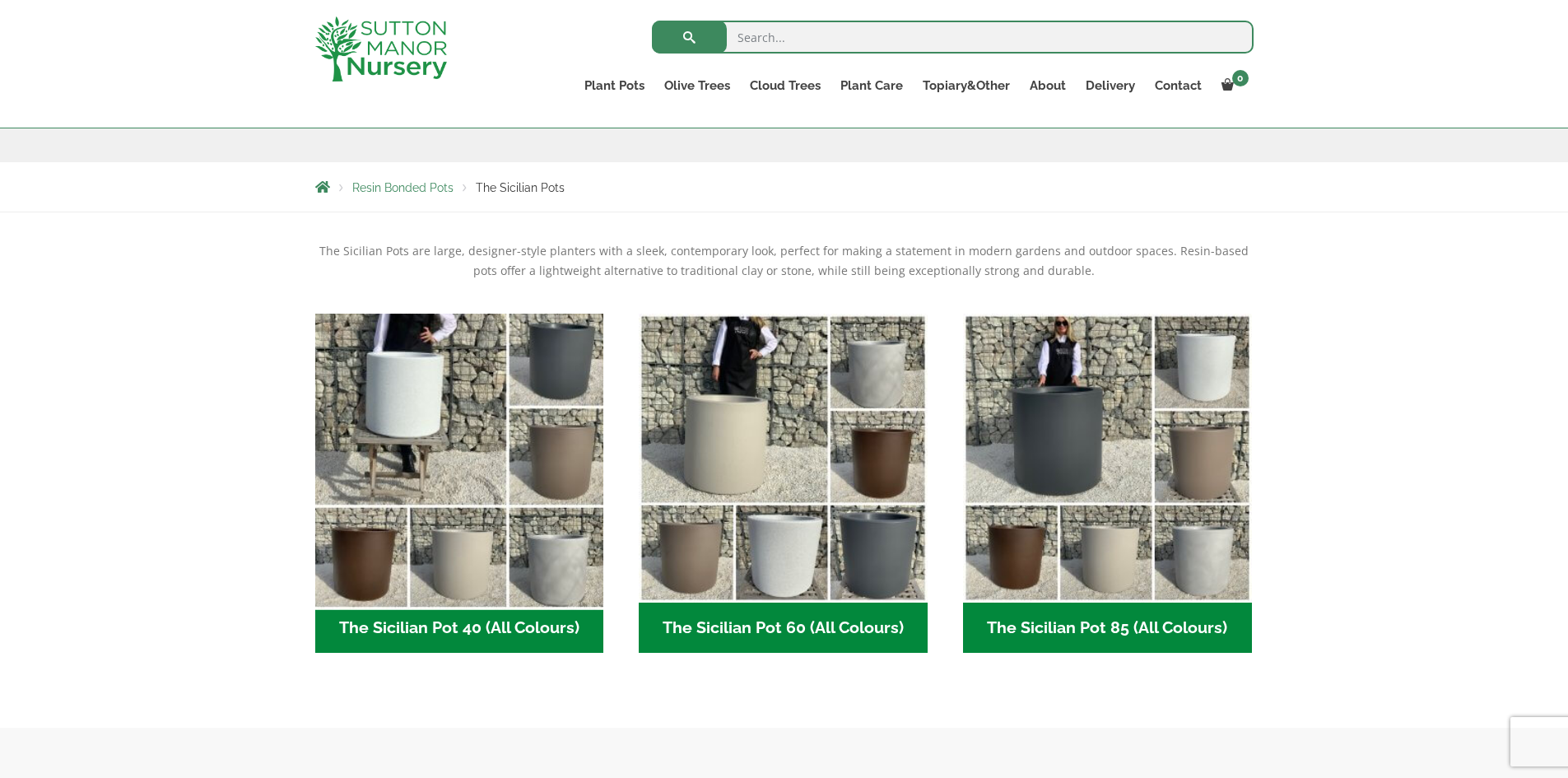
click at [501, 410] on img "Visit product category The Sicilian Pot 40 (All Colours)" at bounding box center [459, 457] width 303 height 303
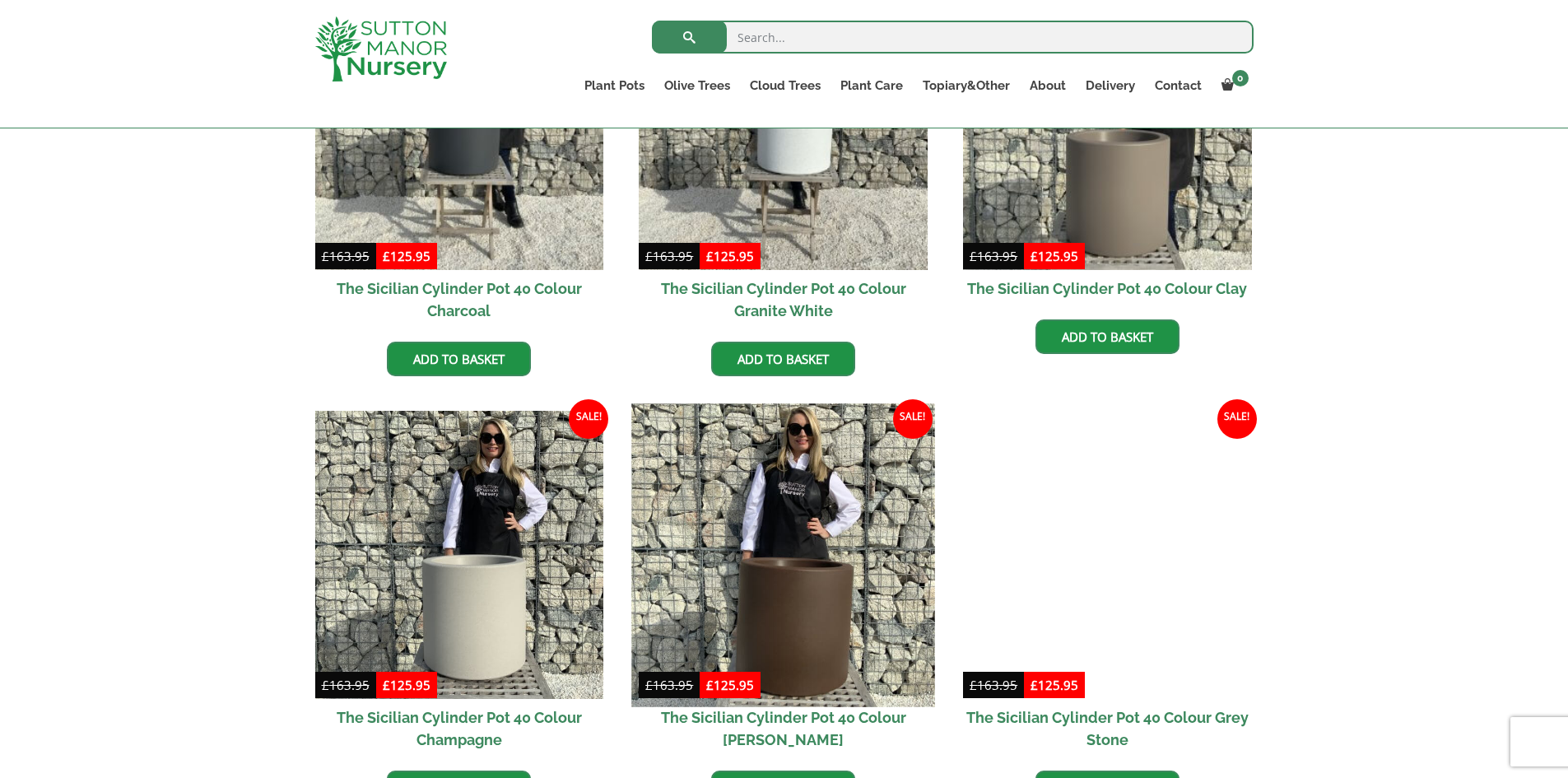
scroll to position [494, 0]
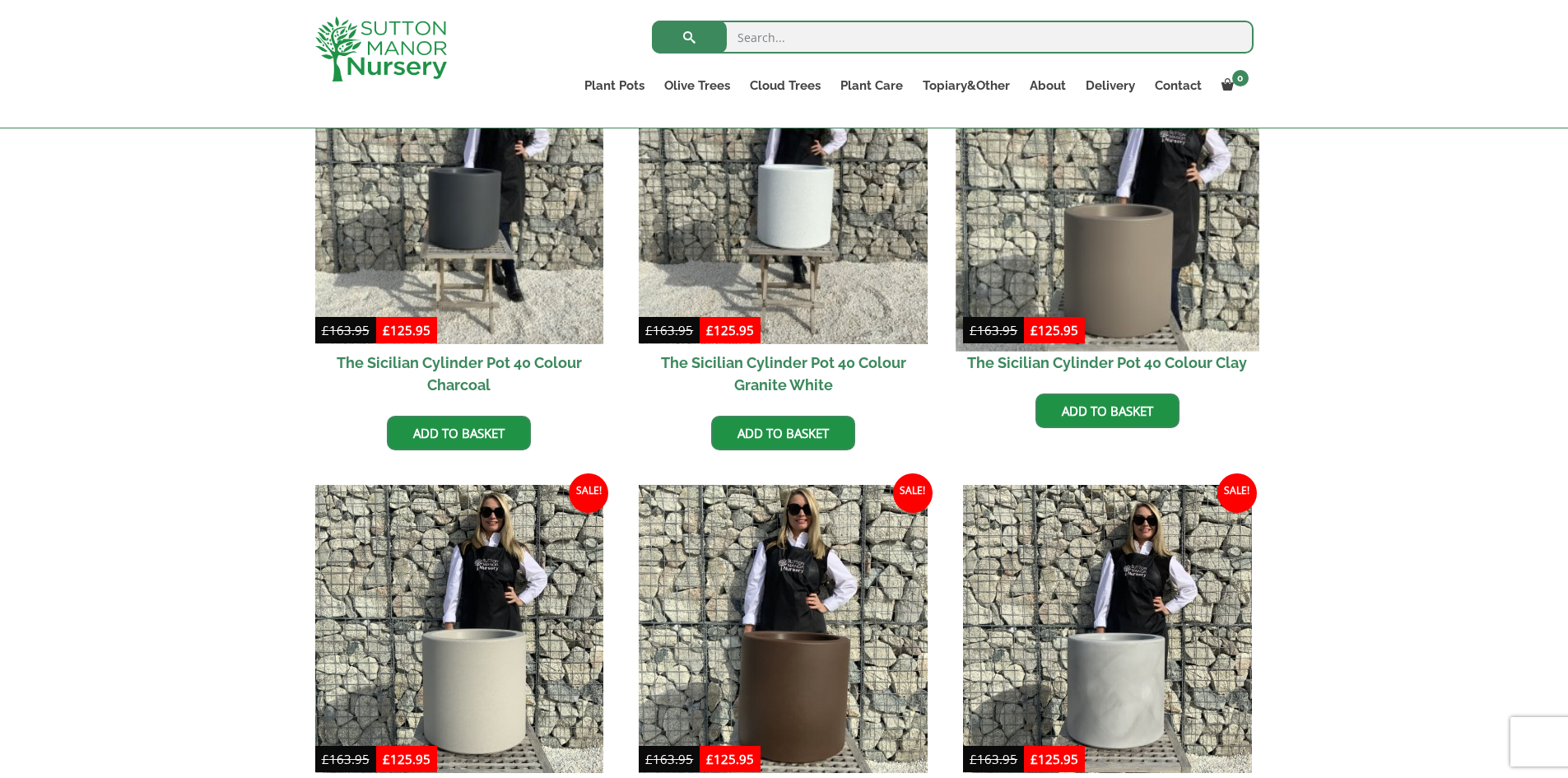
click at [1148, 225] on img at bounding box center [1107, 199] width 303 height 303
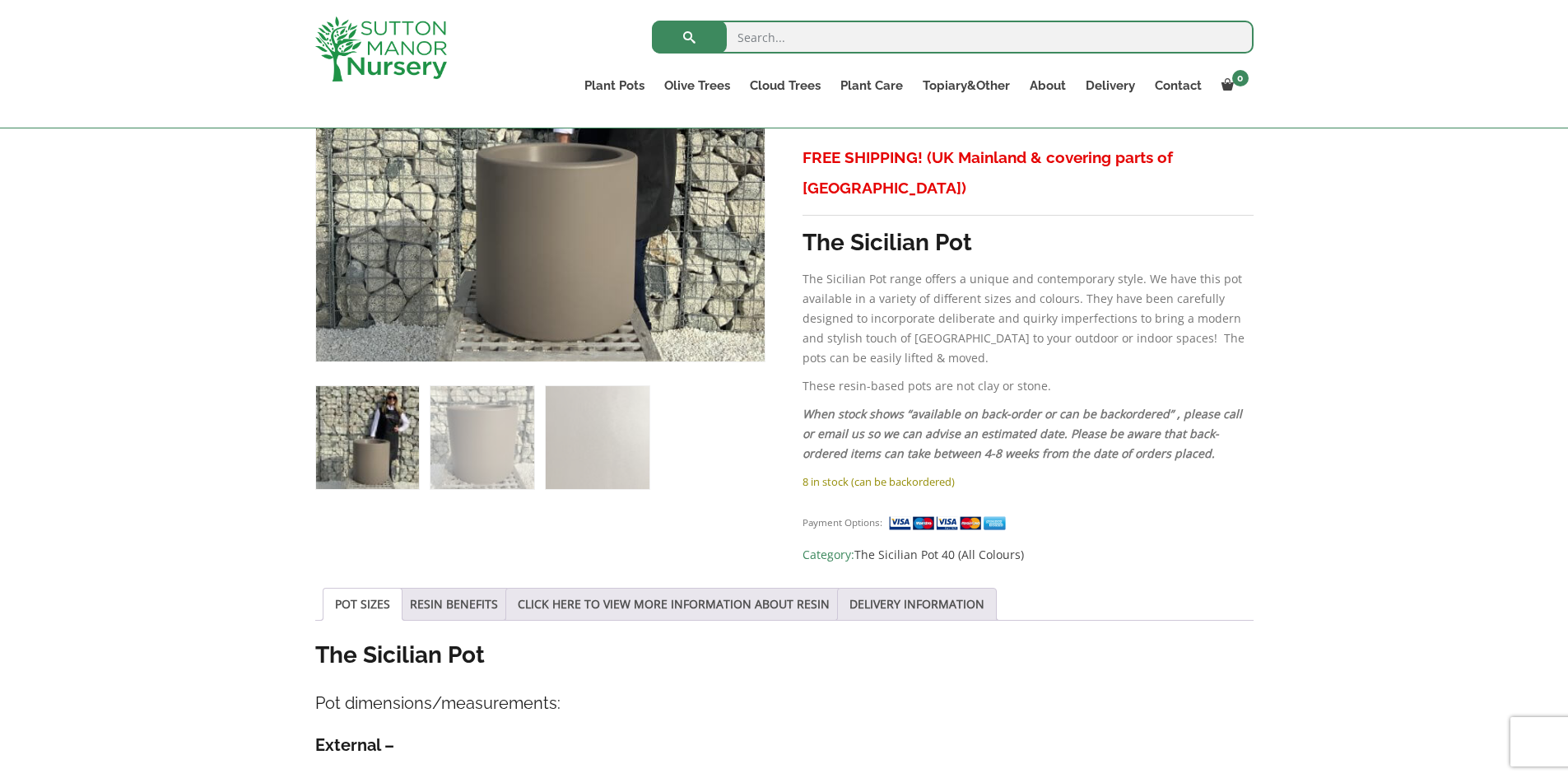
scroll to position [494, 0]
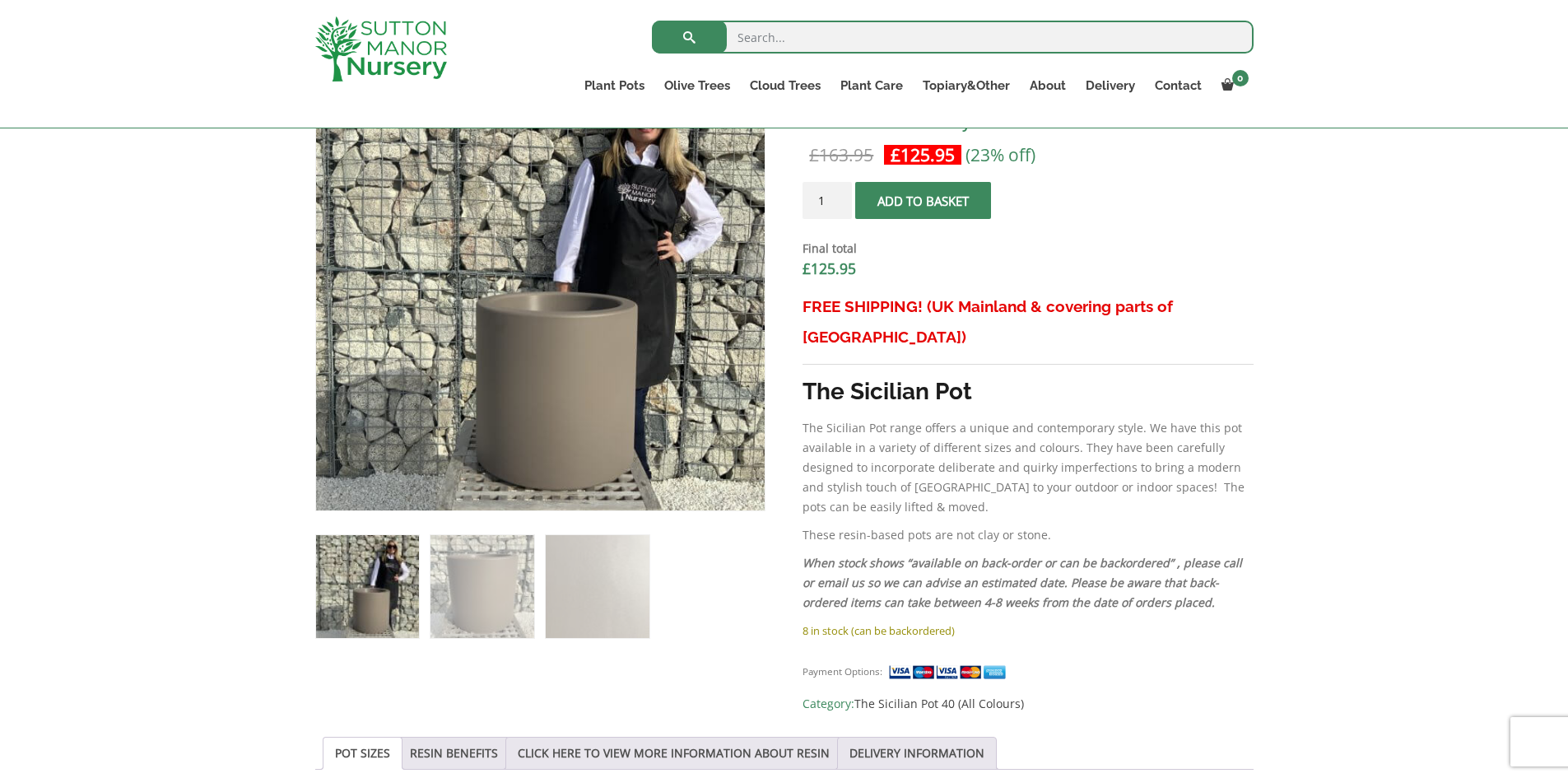
click at [919, 220] on form "The Sicilian Cylinder Pot 40 Colour Clay quantity 1 Add to basket Final total £…" at bounding box center [1028, 237] width 450 height 110
click at [924, 200] on span "submit" at bounding box center [924, 200] width 0 height 0
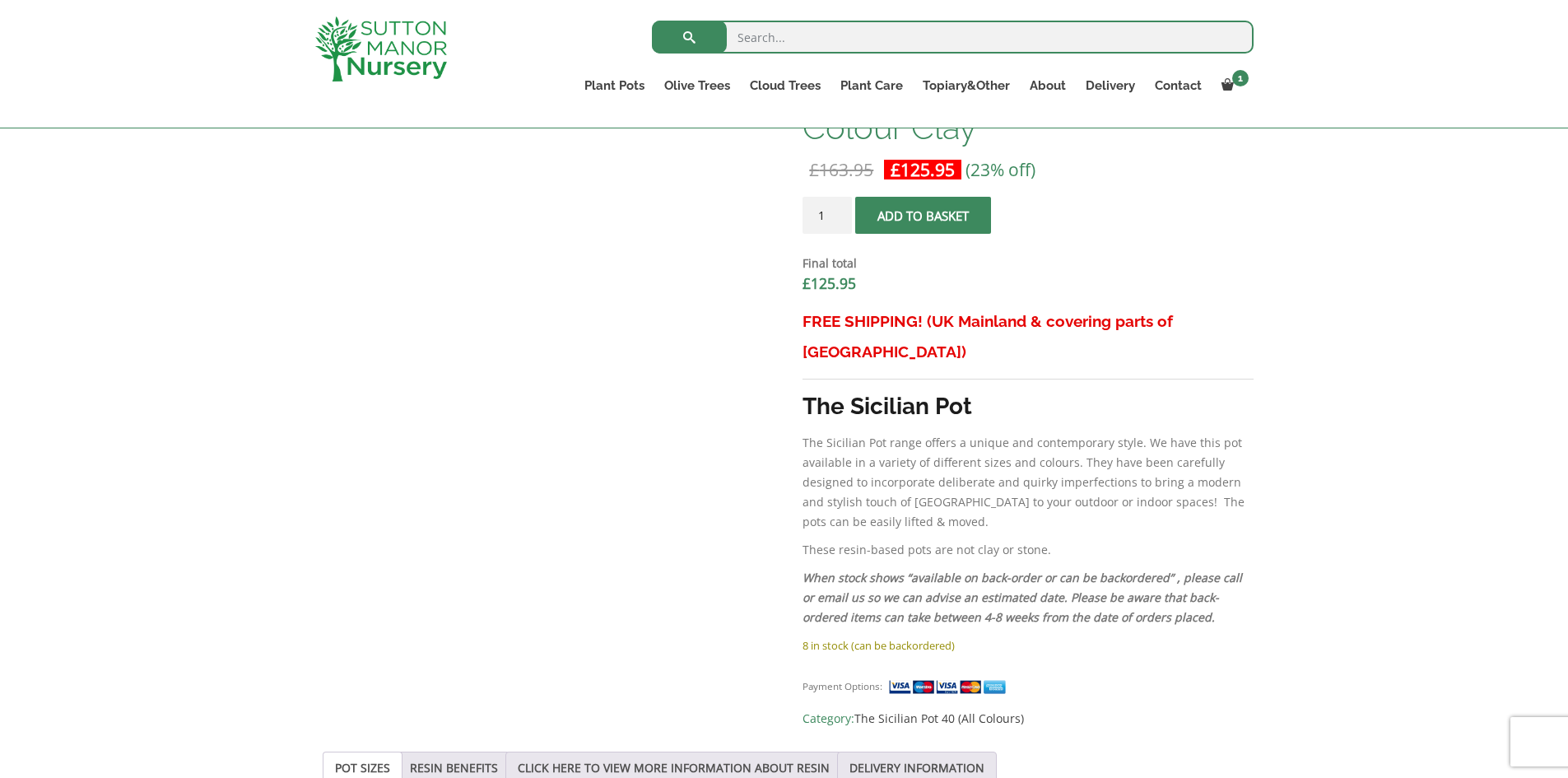
scroll to position [494, 0]
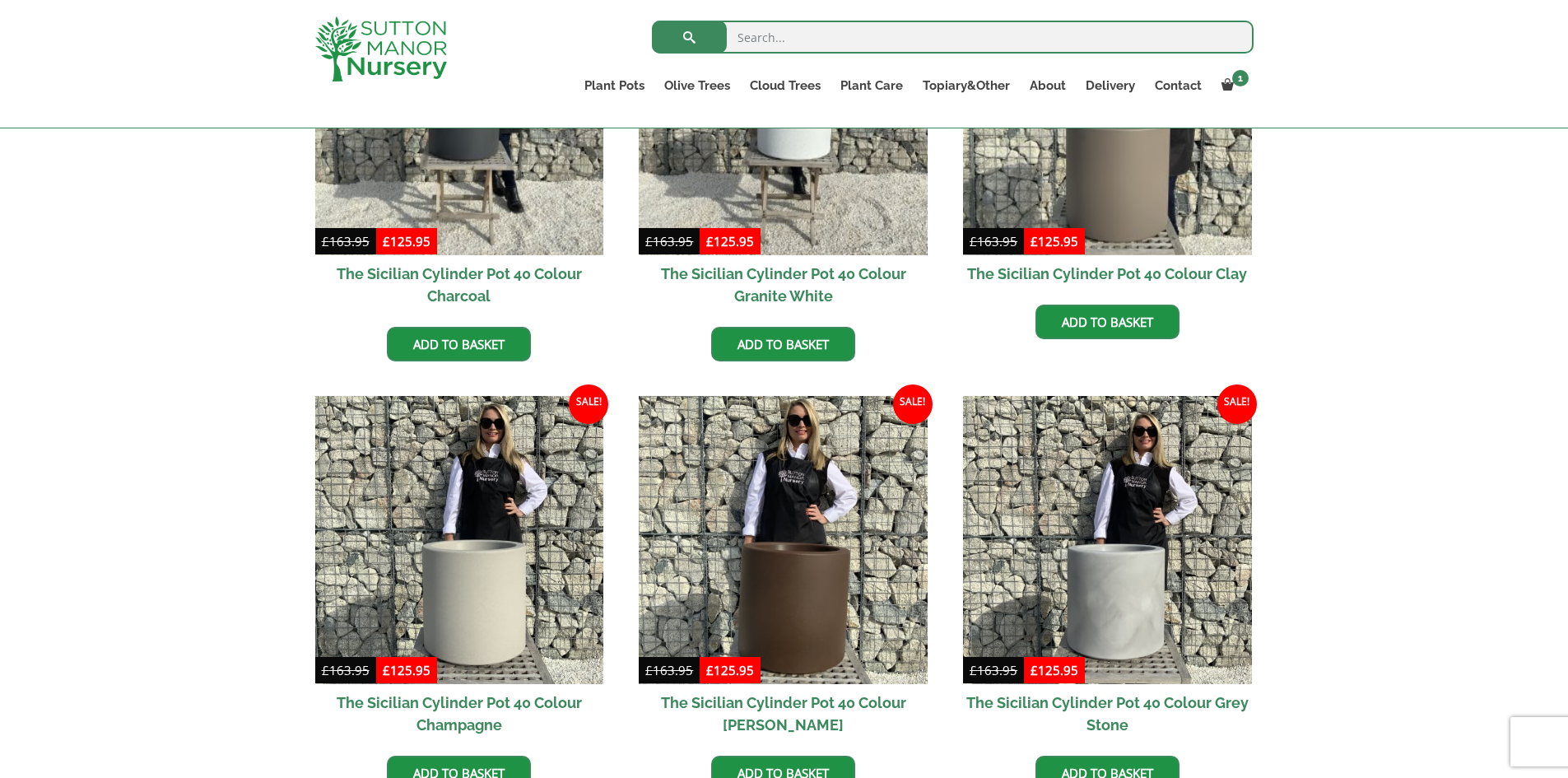
scroll to position [822, 0]
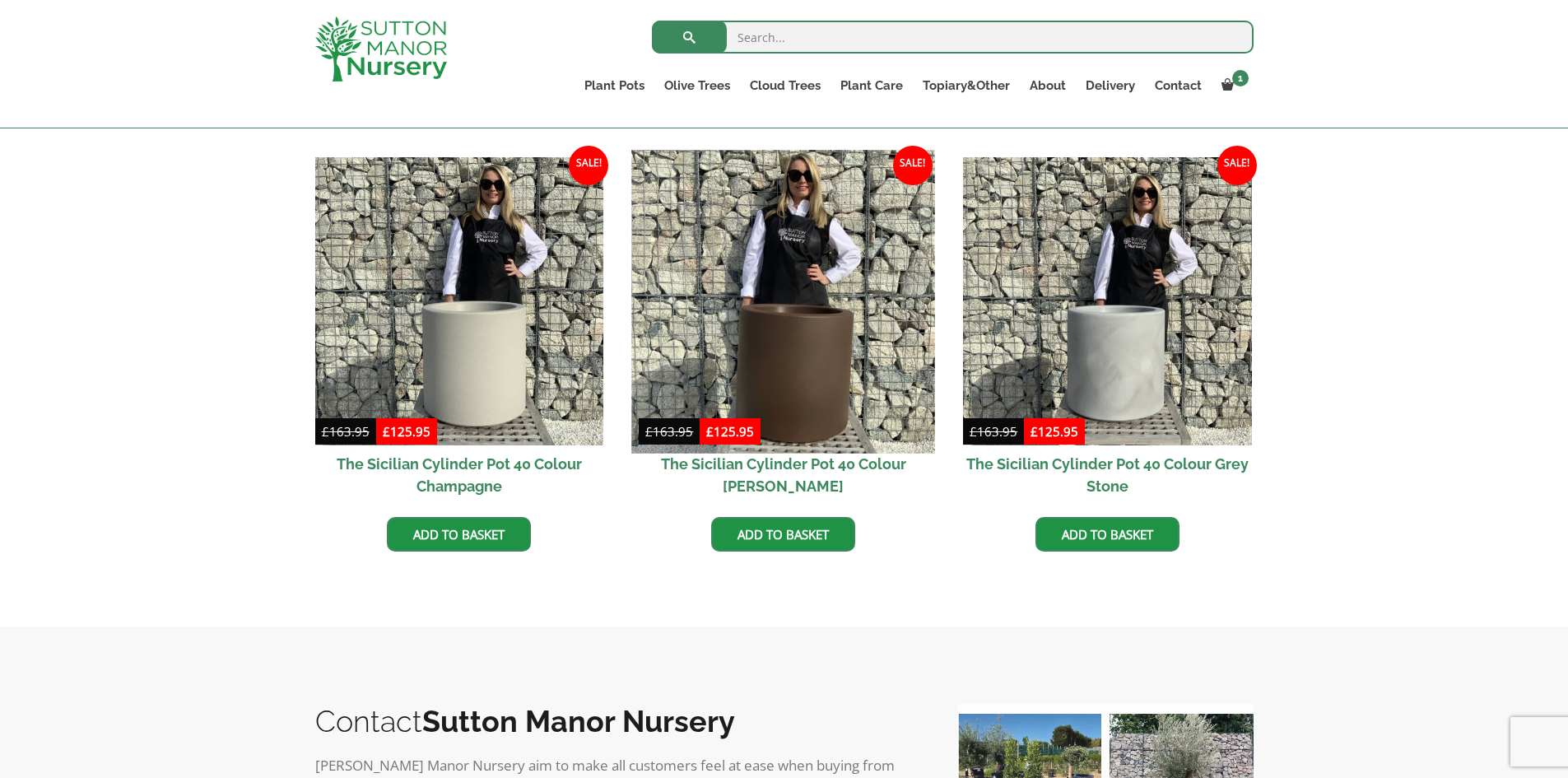
click at [798, 358] on img at bounding box center [784, 301] width 303 height 303
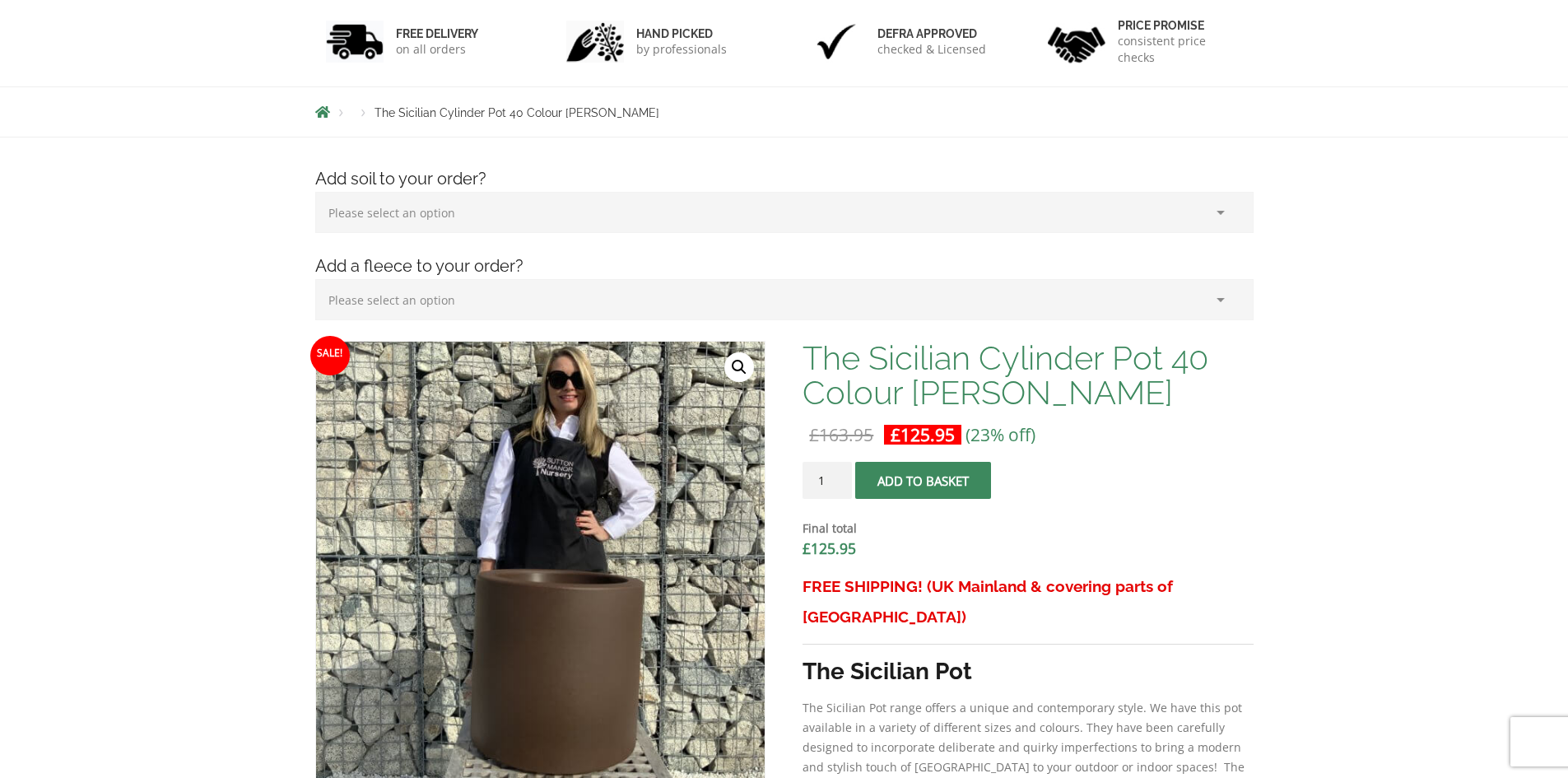
scroll to position [329, 0]
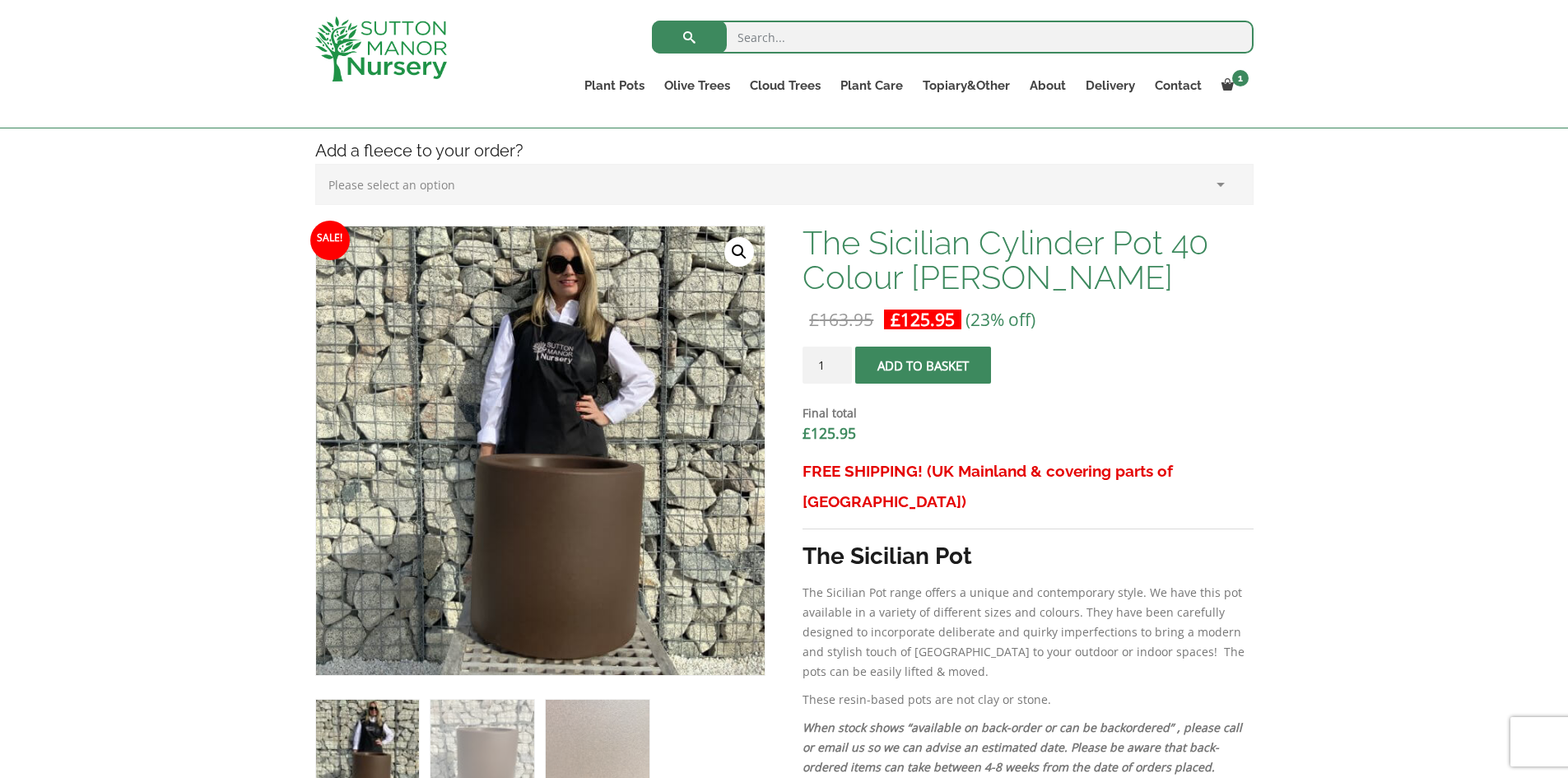
click at [924, 366] on span "submit" at bounding box center [924, 366] width 0 height 0
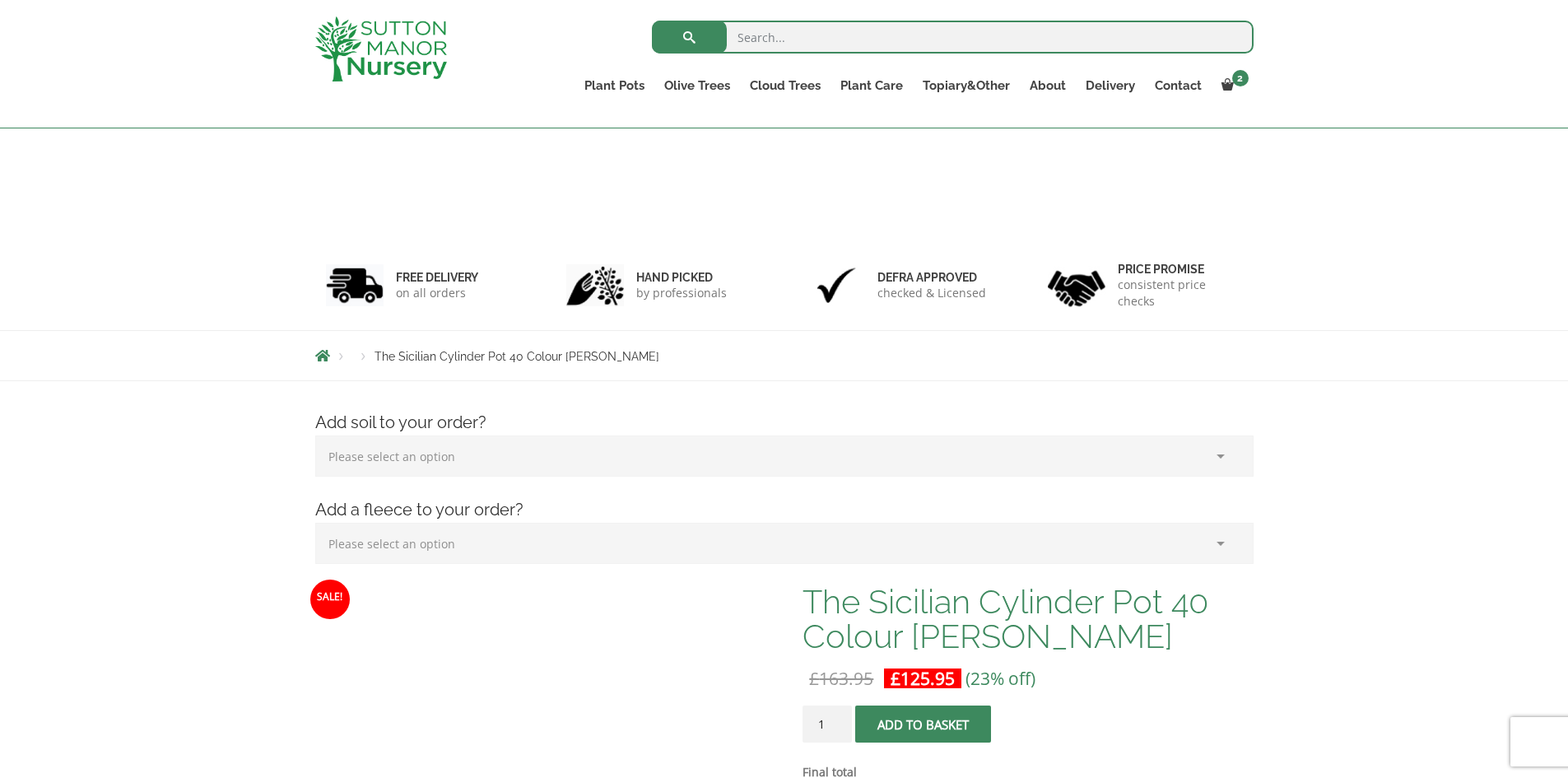
scroll to position [359, 0]
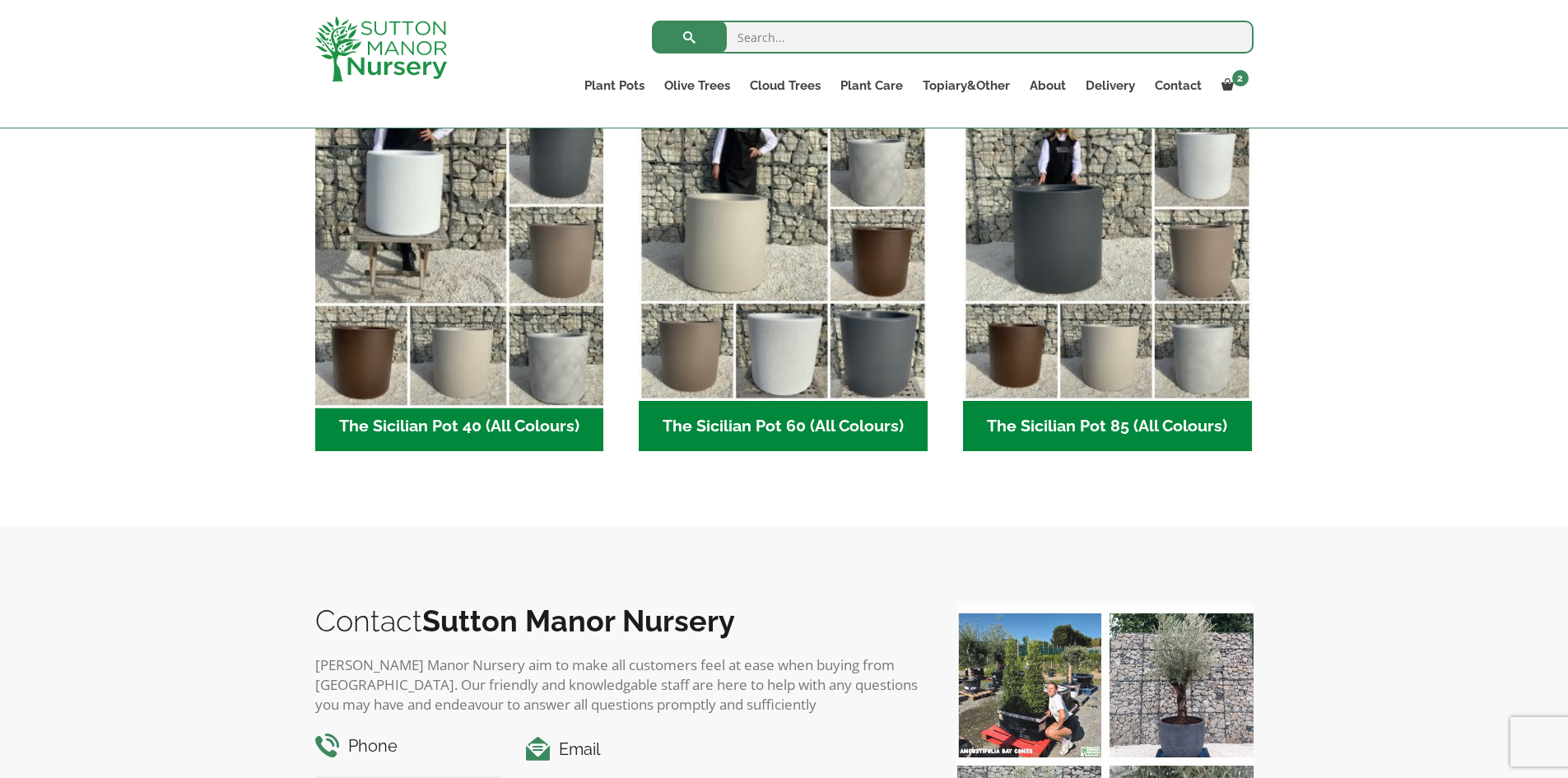
scroll to position [577, 0]
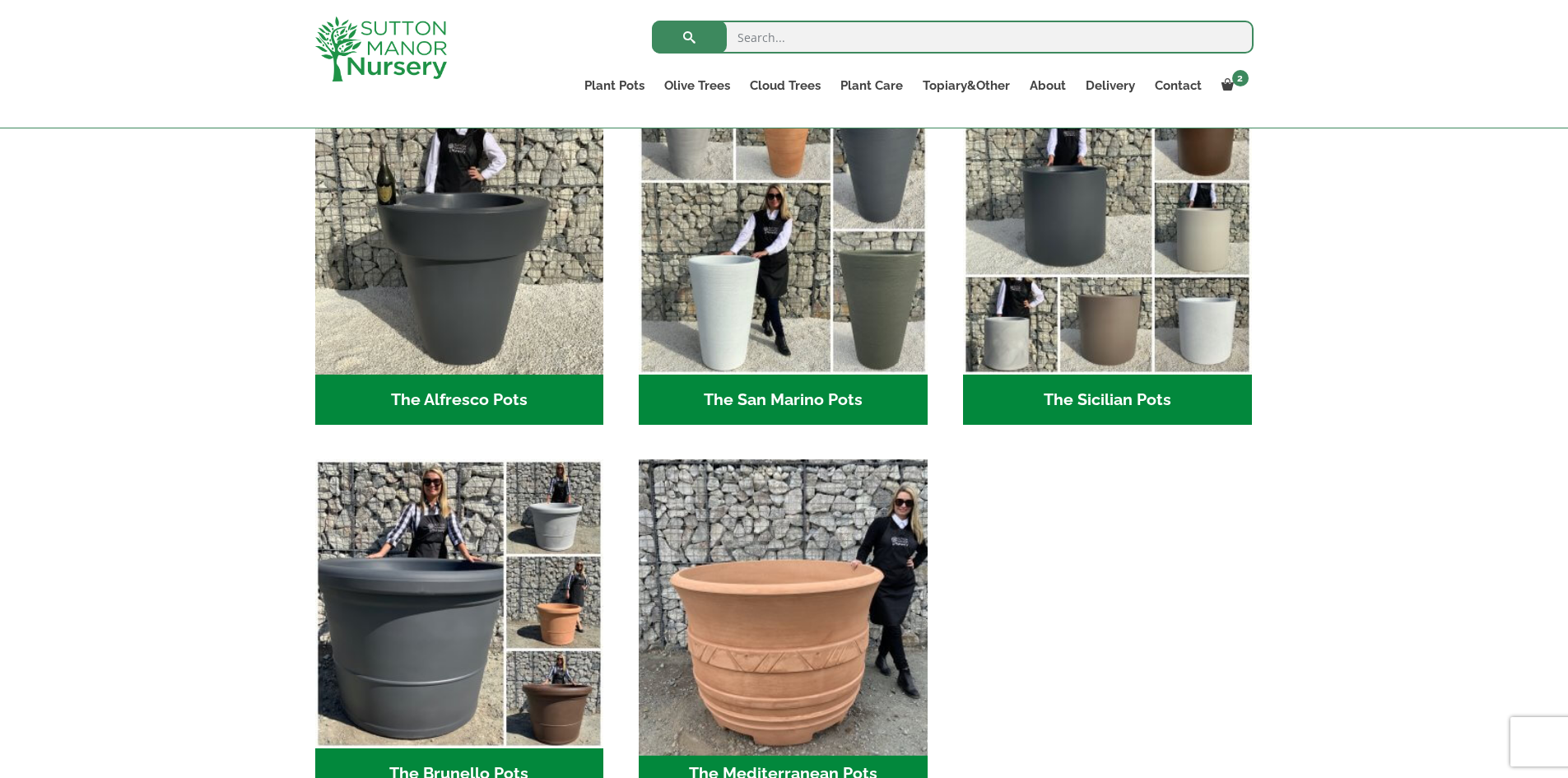
scroll to position [1894, 0]
